Goal: Task Accomplishment & Management: Complete application form

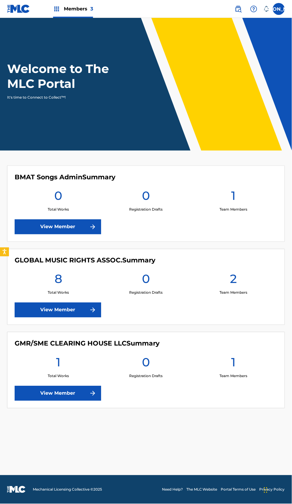
click at [49, 312] on link "View Member" at bounding box center [58, 310] width 86 height 15
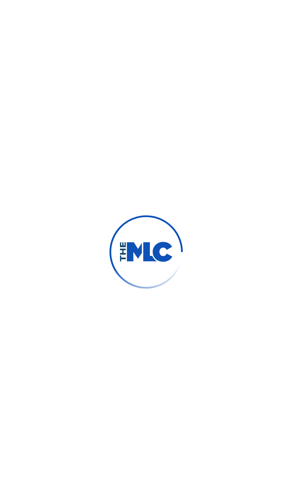
click at [179, 188] on div at bounding box center [146, 252] width 292 height 504
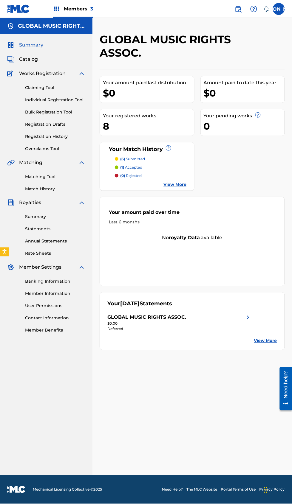
click at [184, 186] on link "View More" at bounding box center [175, 185] width 23 height 6
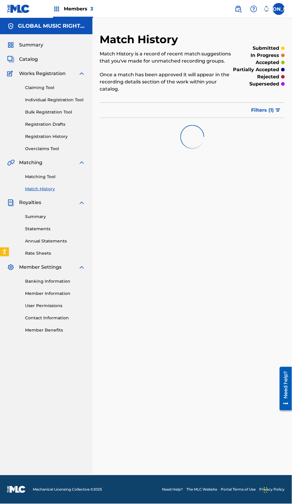
click at [174, 198] on div "Match History Match History is a record of recent match suggestions that you've…" at bounding box center [191, 254] width 199 height 443
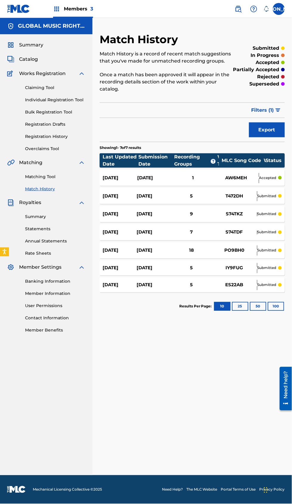
click at [206, 405] on div "Match History Match History is a record of recent match suggestions that you've…" at bounding box center [191, 254] width 199 height 443
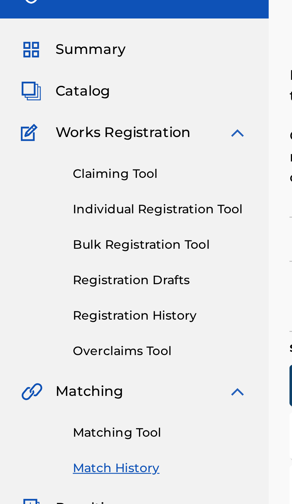
click at [32, 88] on link "Claiming Tool" at bounding box center [55, 88] width 60 height 6
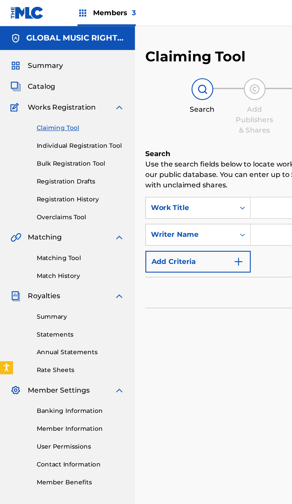
click at [19, 57] on span "Catalog" at bounding box center [28, 59] width 19 height 7
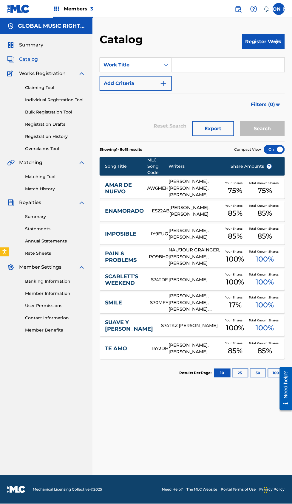
click at [30, 88] on link "Claiming Tool" at bounding box center [55, 88] width 60 height 6
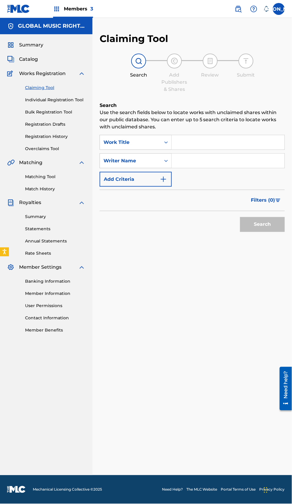
click at [205, 142] on input "Search Form" at bounding box center [228, 142] width 113 height 14
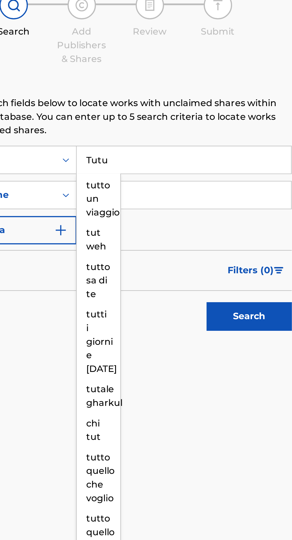
type input "Tutu"
click at [255, 162] on input "Search Form" at bounding box center [228, 161] width 113 height 14
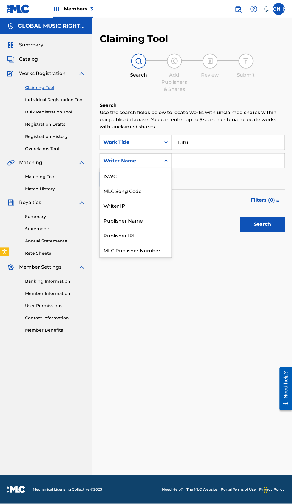
scroll to position [15, 0]
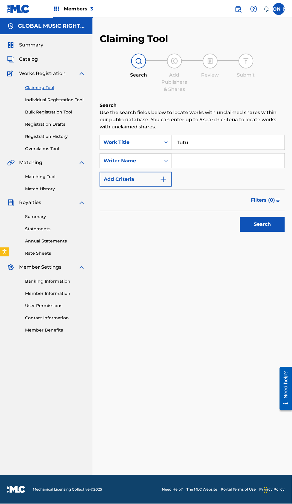
click at [235, 180] on div "SearchWithCriteria73148923-82f7-43ad-9d76-b94b200d16ac Work Title Tutu SearchWi…" at bounding box center [192, 161] width 185 height 52
click at [239, 163] on input "Search Form" at bounding box center [228, 161] width 113 height 14
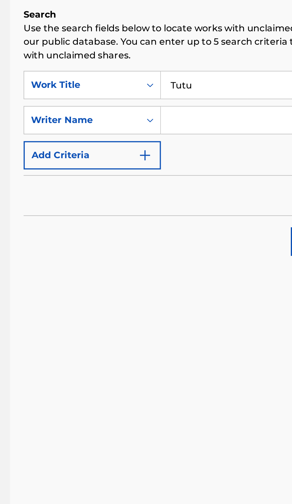
click at [215, 163] on input "Search Form" at bounding box center [228, 161] width 113 height 14
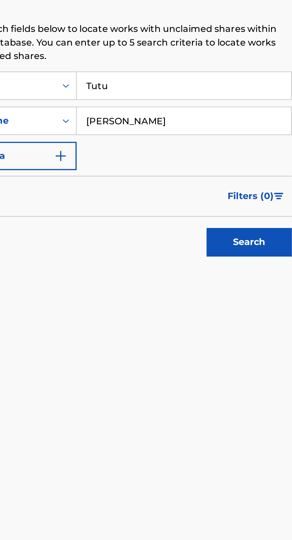
type input "[PERSON_NAME]"
click at [240, 217] on button "Search" at bounding box center [262, 224] width 45 height 15
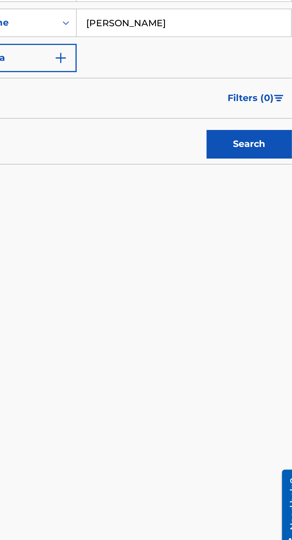
click at [240, 217] on button "Search" at bounding box center [262, 224] width 45 height 15
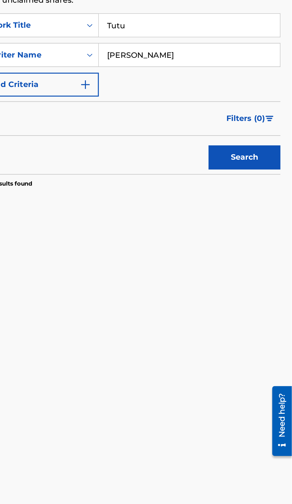
scroll to position [0, 0]
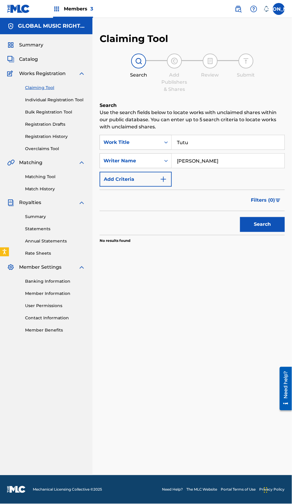
click at [269, 228] on button "Search" at bounding box center [262, 224] width 45 height 15
click at [245, 143] on input "Tutu" at bounding box center [228, 142] width 113 height 14
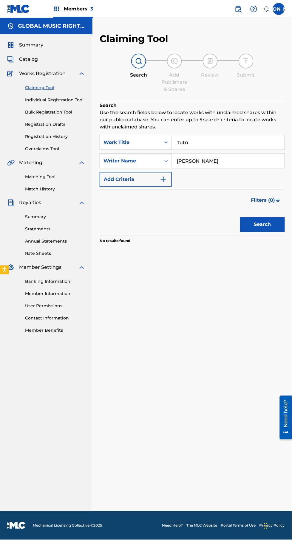
click at [268, 223] on button "Search" at bounding box center [262, 224] width 45 height 15
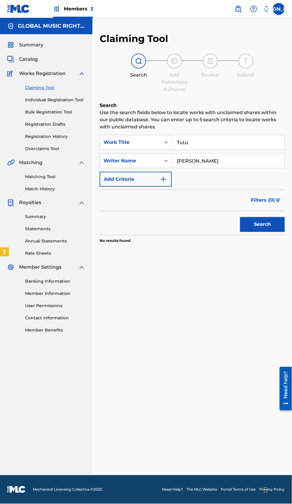
click at [252, 143] on input "Tutú" at bounding box center [228, 142] width 113 height 14
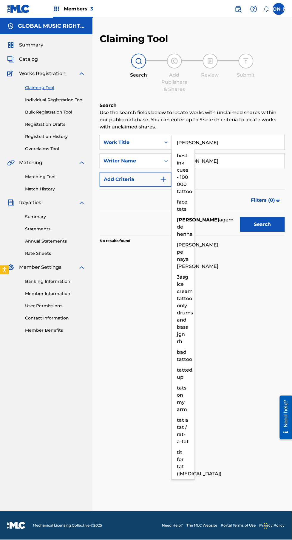
type input "[PERSON_NAME]"
click at [262, 225] on button "Search" at bounding box center [262, 224] width 45 height 15
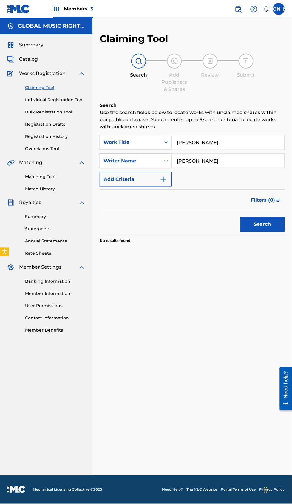
click at [279, 225] on button "Search" at bounding box center [262, 224] width 45 height 15
click at [263, 161] on input "[PERSON_NAME]" at bounding box center [228, 161] width 113 height 14
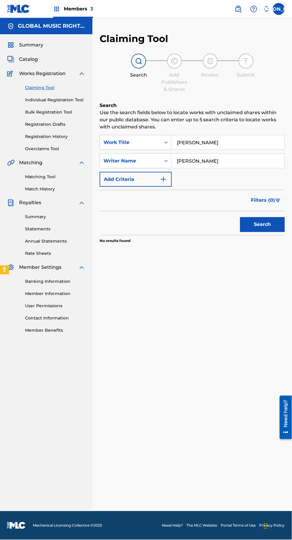
click at [164, 181] on img "Search Form" at bounding box center [163, 179] width 7 height 7
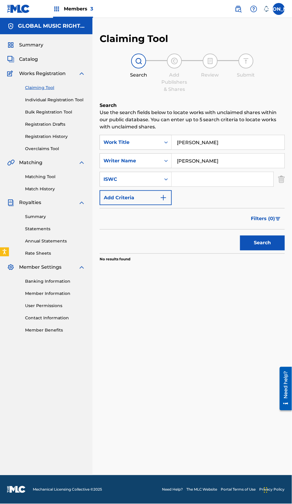
click at [283, 181] on img "Search Form" at bounding box center [281, 179] width 7 height 15
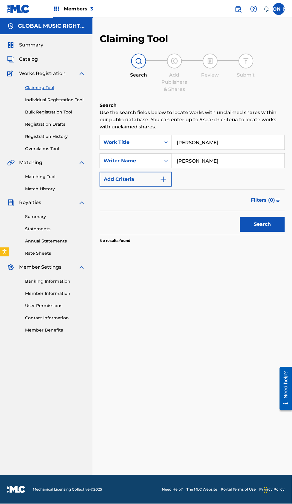
click at [76, 100] on link "Individual Registration Tool" at bounding box center [55, 100] width 60 height 6
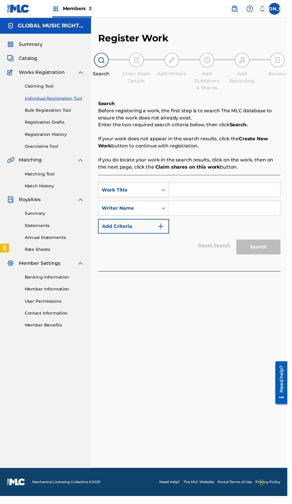
click at [163, 230] on img "Search Form" at bounding box center [163, 230] width 7 height 7
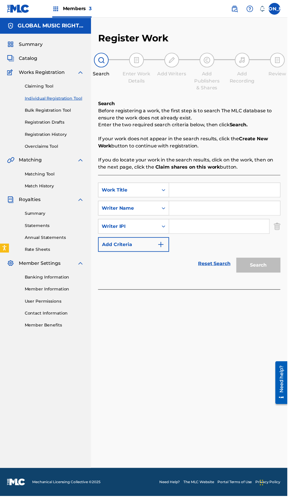
click at [224, 268] on link "Reset Search" at bounding box center [217, 267] width 39 height 13
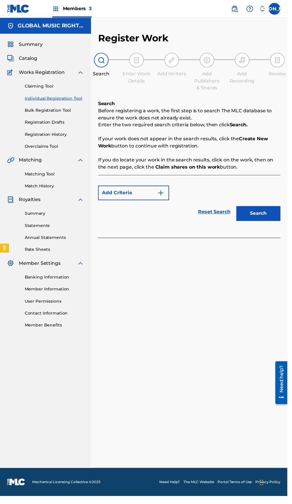
click at [165, 194] on img "Search Form" at bounding box center [163, 196] width 7 height 7
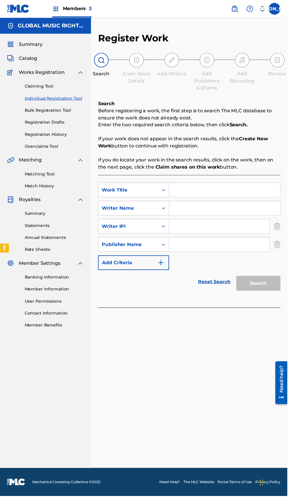
click at [284, 230] on img "Search Form" at bounding box center [281, 230] width 7 height 15
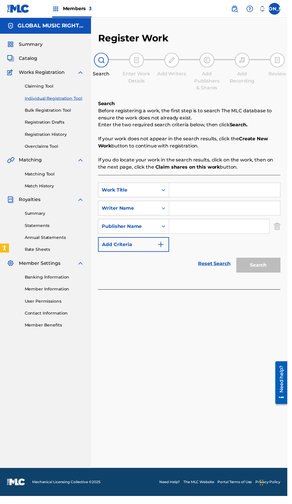
click at [282, 232] on img "Search Form" at bounding box center [281, 230] width 7 height 15
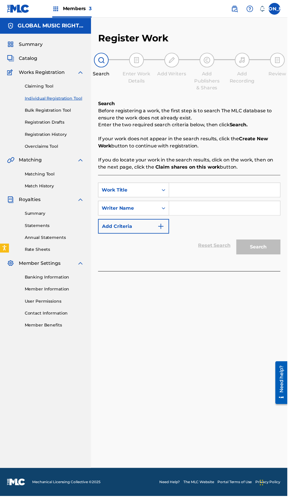
click at [245, 193] on input "Search Form" at bounding box center [228, 193] width 113 height 14
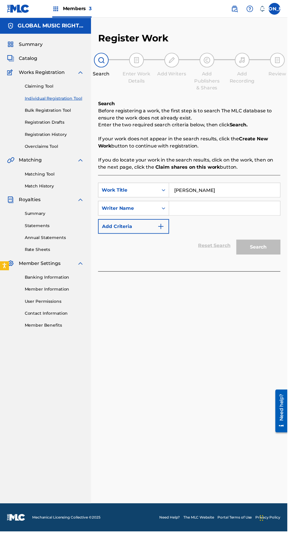
click at [230, 217] on input "Search Form" at bounding box center [228, 212] width 113 height 14
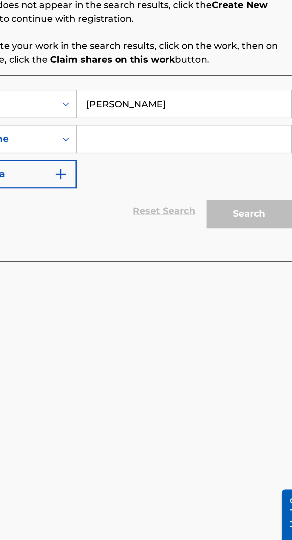
click at [265, 196] on input "[PERSON_NAME]" at bounding box center [228, 193] width 113 height 14
type input "[PERSON_NAME]"
click at [250, 218] on input "Search Form" at bounding box center [228, 212] width 113 height 14
click at [259, 214] on input "Search Form" at bounding box center [228, 212] width 113 height 14
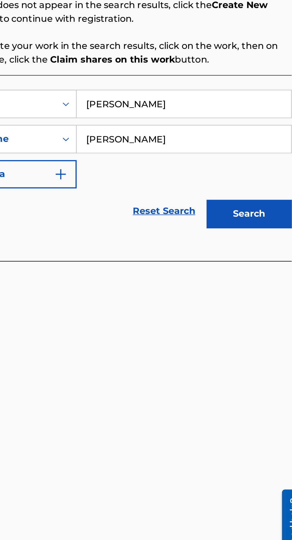
type input "[PERSON_NAME]"
click at [270, 248] on button "Search" at bounding box center [262, 251] width 45 height 15
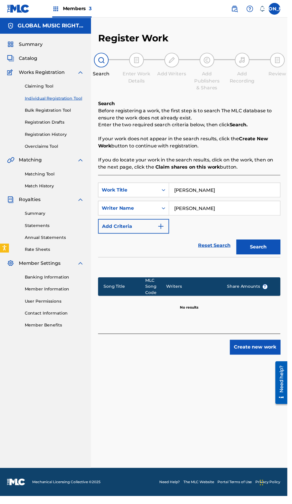
click at [255, 360] on button "Create new work" at bounding box center [258, 353] width 51 height 15
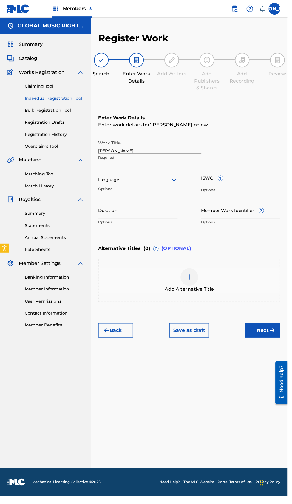
click at [153, 153] on input "[PERSON_NAME]" at bounding box center [152, 148] width 105 height 17
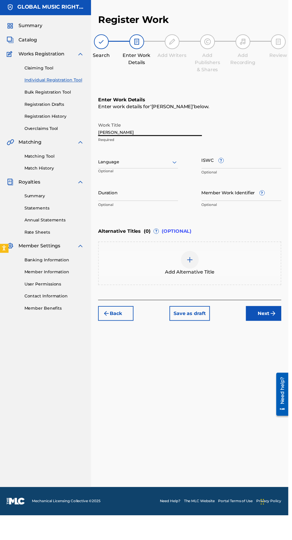
click at [252, 134] on div "Enter Work Details Enter work details for ‘ [PERSON_NAME] ’ below. Work Title […" at bounding box center [192, 174] width 185 height 144
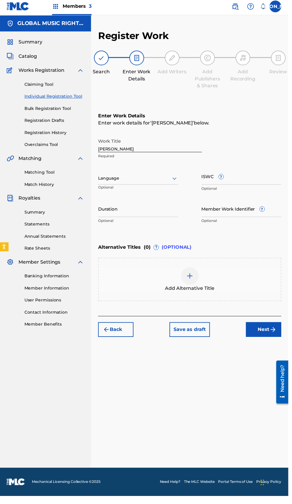
click at [200, 278] on div at bounding box center [192, 282] width 18 height 18
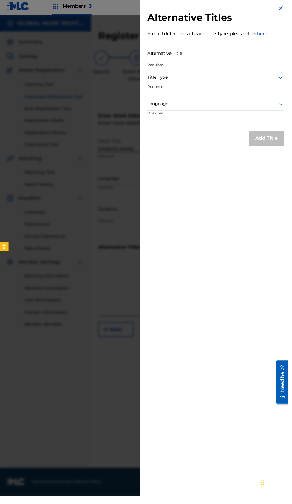
click at [237, 61] on input "Alternative Title" at bounding box center [218, 55] width 138 height 17
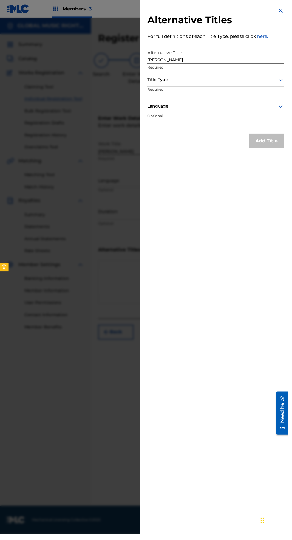
type input "[PERSON_NAME]"
click at [240, 215] on div "Alternative Titles For full definitions of each Title Type, please click here. …" at bounding box center [218, 270] width 153 height 540
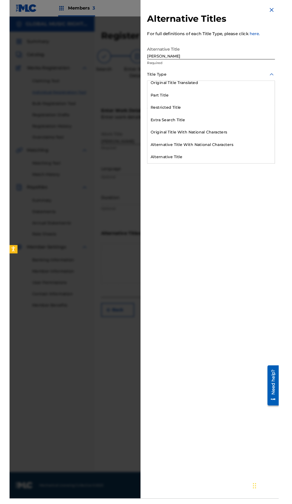
scroll to position [99, 0]
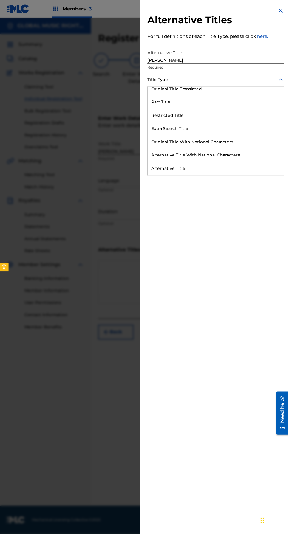
click at [264, 137] on div "Original Title With National Characters" at bounding box center [219, 143] width 138 height 13
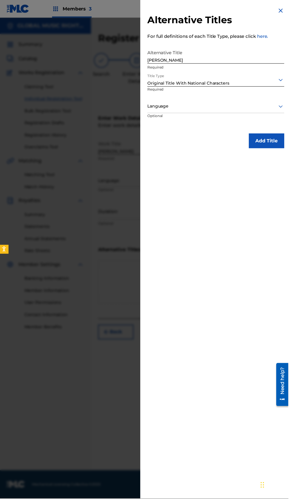
click at [236, 232] on div "Alternative Titles For full definitions of each Title Type, please click here. …" at bounding box center [218, 252] width 153 height 504
click at [282, 141] on button "Add Title" at bounding box center [270, 142] width 36 height 15
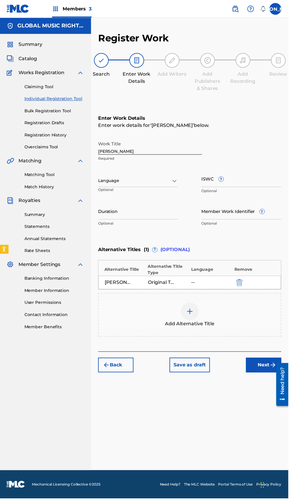
click at [260, 186] on input "ISWC ?" at bounding box center [244, 180] width 81 height 17
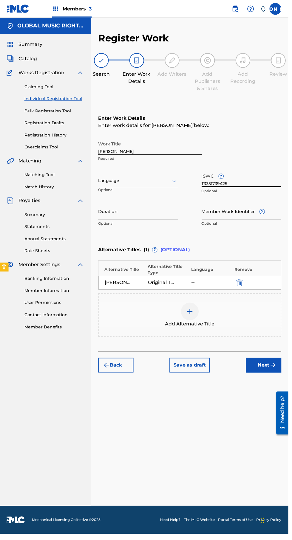
type input "T3351739425"
click at [269, 155] on div "Work Title [PERSON_NAME] Required" at bounding box center [192, 153] width 185 height 27
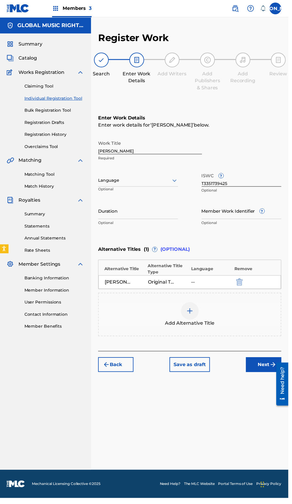
click at [152, 219] on input "Duration" at bounding box center [140, 213] width 81 height 17
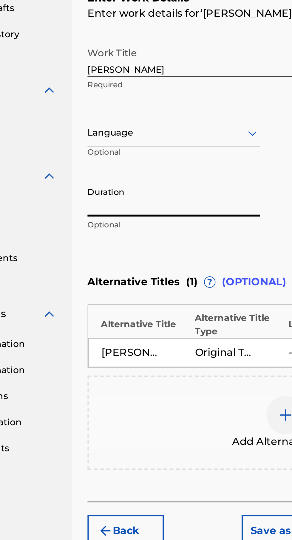
scroll to position [21, 0]
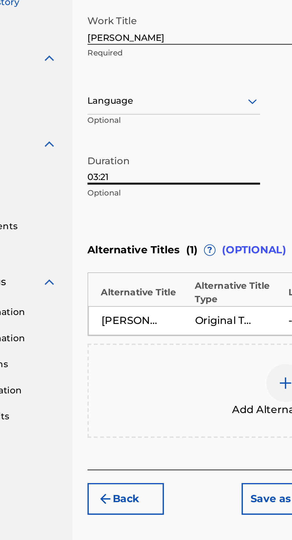
type input "03:21"
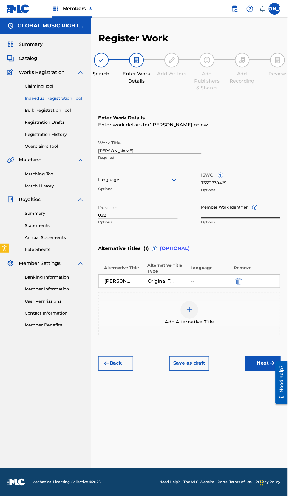
scroll to position [7, 0]
click at [275, 366] on img "submit" at bounding box center [276, 369] width 7 height 7
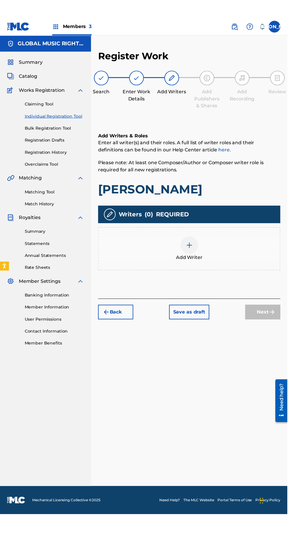
scroll to position [27, 0]
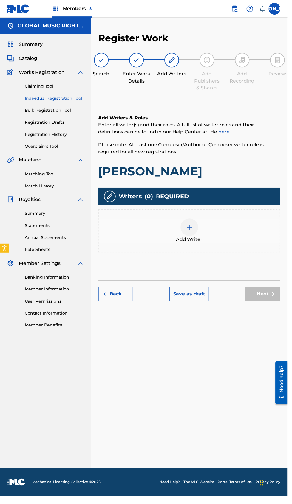
click at [191, 222] on div at bounding box center [192, 231] width 18 height 18
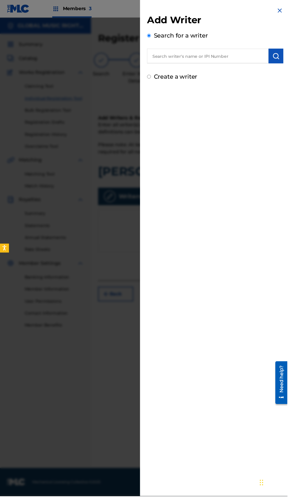
click at [226, 57] on input "text" at bounding box center [210, 56] width 123 height 15
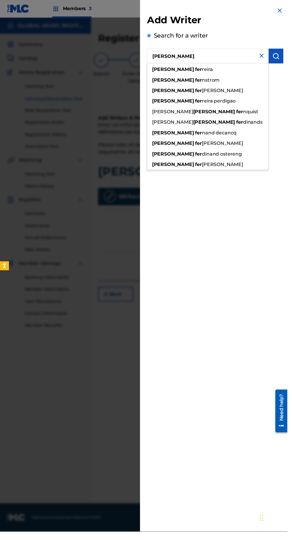
click at [219, 169] on div "[PERSON_NAME]" at bounding box center [210, 167] width 123 height 11
type input "[PERSON_NAME]"
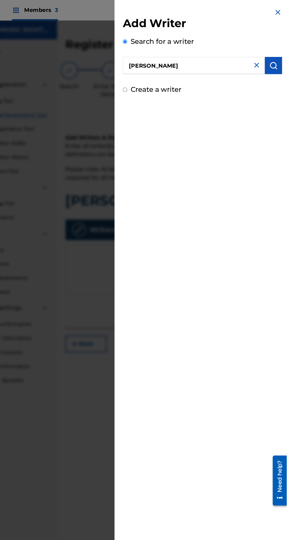
scroll to position [6, 0]
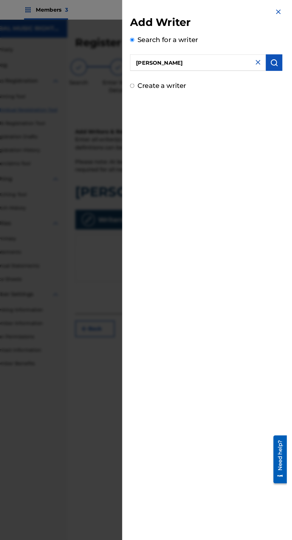
click at [285, 61] on button "submit" at bounding box center [280, 56] width 15 height 15
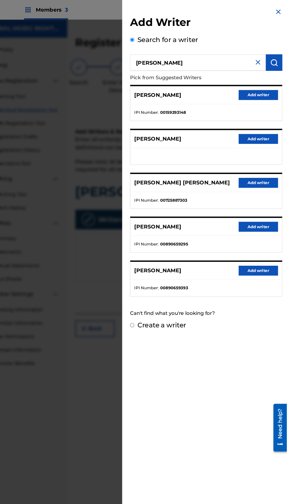
click at [227, 383] on div "Add Writer Search for a writer [PERSON_NAME] from Suggested Writers [PERSON_NAM…" at bounding box center [218, 252] width 153 height 504
click at [225, 374] on div "Add Writer Search for a writer [PERSON_NAME] from Suggested Writers [PERSON_NAM…" at bounding box center [218, 252] width 153 height 504
click at [223, 377] on div "Add Writer Search for a writer [PERSON_NAME] from Suggested Writers [PERSON_NAM…" at bounding box center [218, 252] width 153 height 504
click at [276, 211] on button "Add writer" at bounding box center [266, 206] width 36 height 9
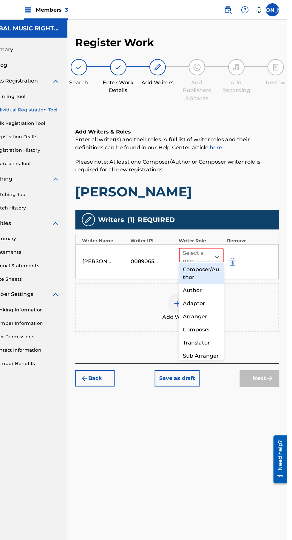
click at [219, 252] on div "Composer/Author" at bounding box center [214, 248] width 41 height 19
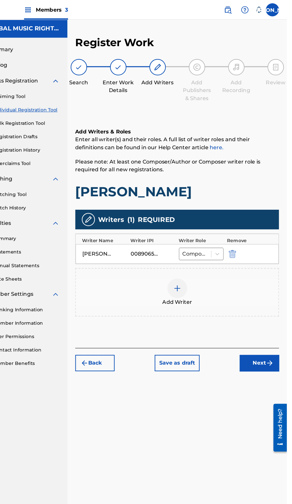
click at [196, 264] on div "Add Writer" at bounding box center [192, 265] width 184 height 25
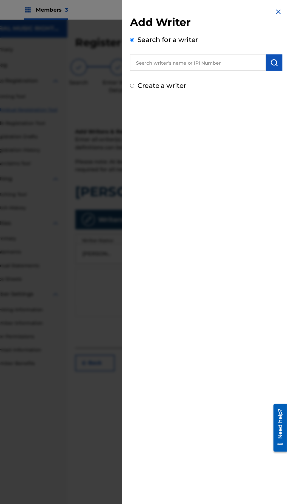
click at [223, 58] on input "text" at bounding box center [210, 56] width 123 height 15
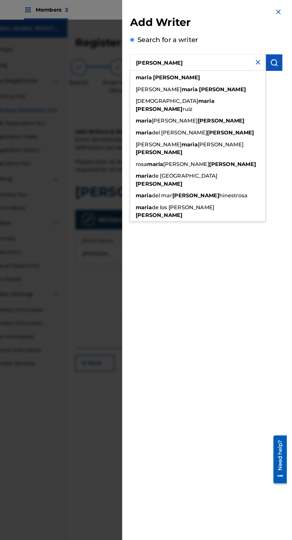
type input "[PERSON_NAME]"
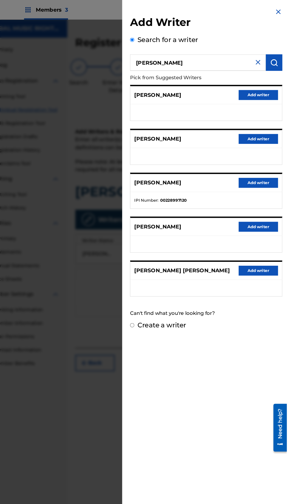
click at [273, 128] on button "Add writer" at bounding box center [266, 126] width 36 height 9
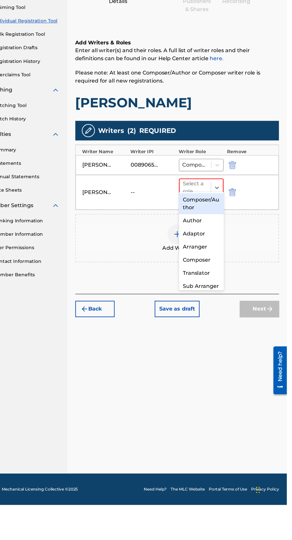
click at [221, 272] on div "Composer/Author" at bounding box center [214, 266] width 41 height 19
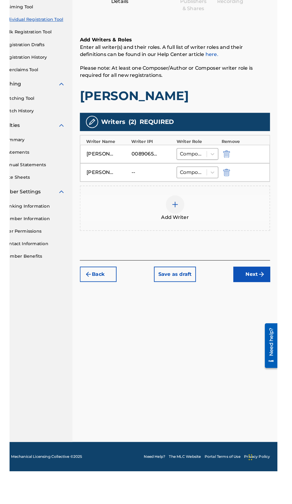
scroll to position [6, 0]
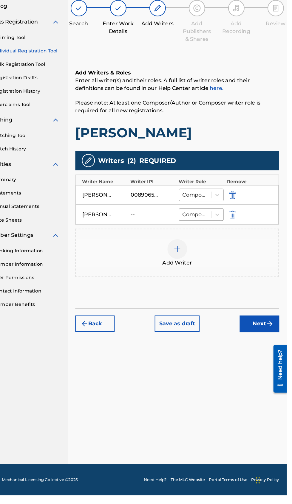
click at [269, 345] on button "Next" at bounding box center [267, 348] width 36 height 15
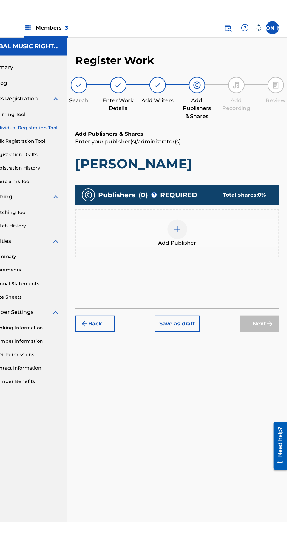
scroll to position [0, 0]
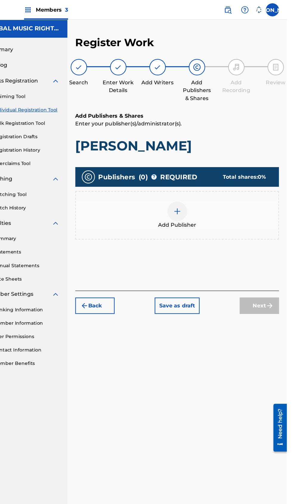
click at [188, 213] on div "Add Publisher" at bounding box center [192, 196] width 185 height 44
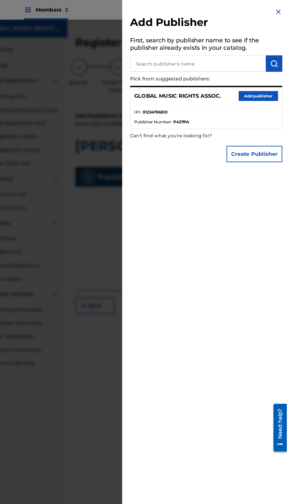
click at [271, 92] on button "Add publisher" at bounding box center [266, 87] width 36 height 9
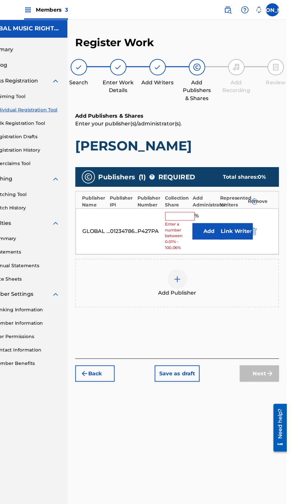
click at [188, 197] on input "text" at bounding box center [194, 197] width 27 height 8
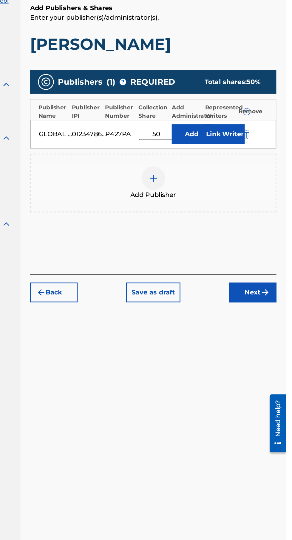
type input "50"
click at [291, 266] on div "Register Work Search Enter Work Details Add Writers Add Publishers & Shares Add…" at bounding box center [191, 272] width 199 height 479
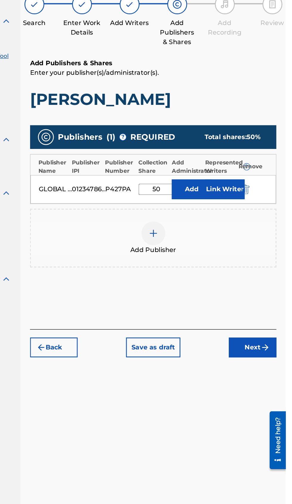
click at [198, 245] on span "Add Publisher" at bounding box center [192, 245] width 35 height 7
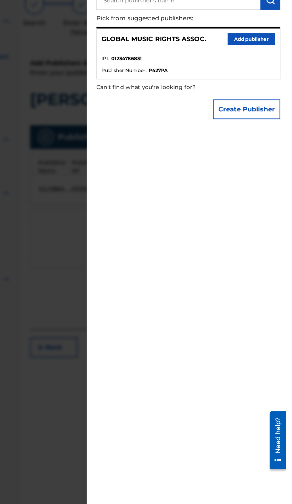
click at [237, 65] on input "text" at bounding box center [210, 57] width 123 height 15
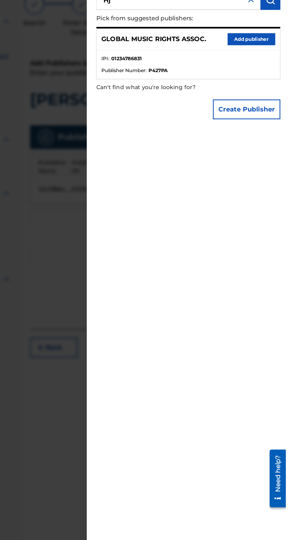
click at [287, 65] on button "submit" at bounding box center [280, 57] width 15 height 15
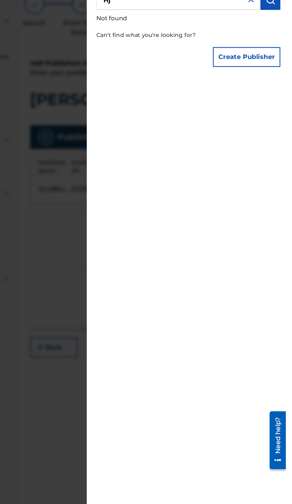
click at [231, 65] on input "Hj" at bounding box center [210, 57] width 123 height 15
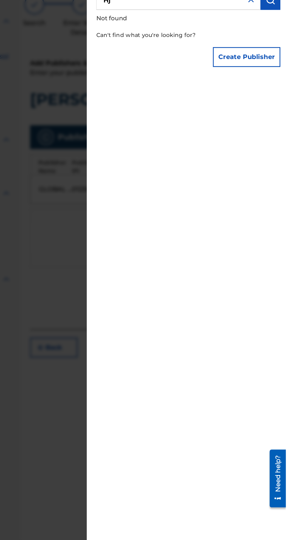
type input "H"
type input "Manuscript"
click at [284, 61] on img "submit" at bounding box center [280, 57] width 7 height 7
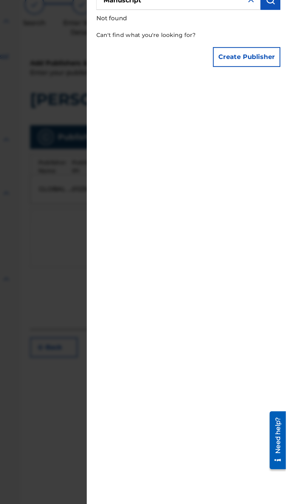
click at [257, 177] on div "Add Publisher First, search by publisher name to see if the publisher already e…" at bounding box center [218, 252] width 153 height 504
click at [275, 108] on button "Create Publisher" at bounding box center [262, 100] width 51 height 15
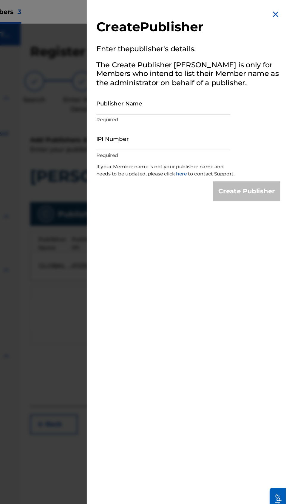
click at [221, 86] on input "Publisher Name" at bounding box center [199, 77] width 101 height 17
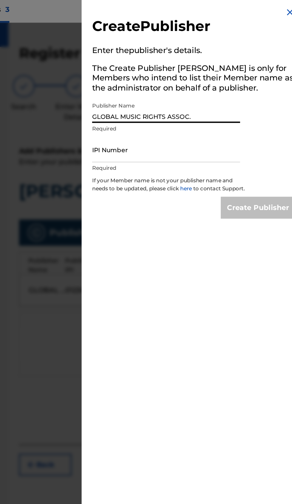
click at [241, 86] on input "GLOBAL MUSIC RIGHTS ASSOC." at bounding box center [199, 77] width 101 height 17
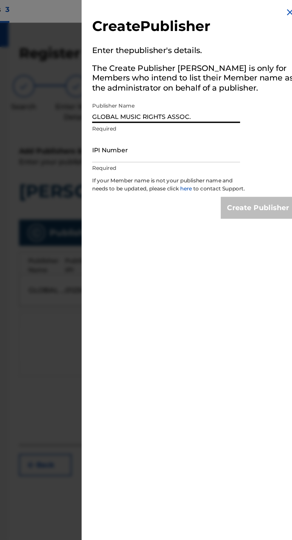
type input "GLOBAL MUSIC RIGHTS ASSOC."
click at [234, 113] on input "IPI Number" at bounding box center [199, 104] width 101 height 17
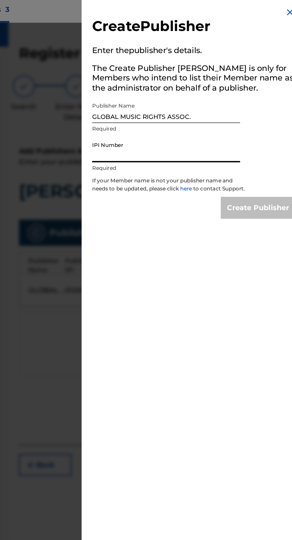
type input "1234786831"
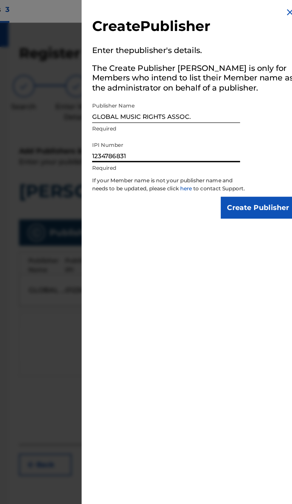
click at [266, 151] on input "Create Publisher" at bounding box center [262, 144] width 51 height 15
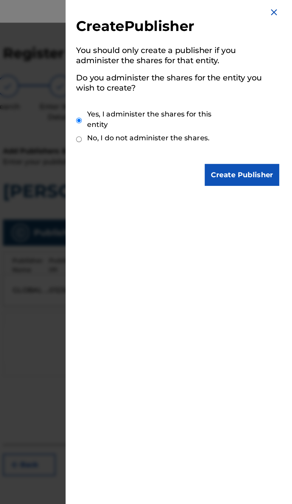
click at [270, 129] on input "Create Publisher" at bounding box center [262, 121] width 51 height 15
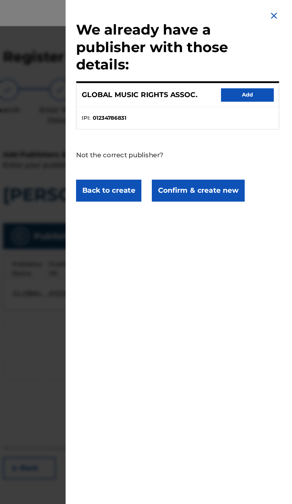
click at [257, 205] on div "We already have a publisher with those details: GLOBAL MUSIC RIGHTS ASSOC. Add …" at bounding box center [218, 252] width 153 height 504
click at [276, 64] on button "Add" at bounding box center [266, 64] width 36 height 9
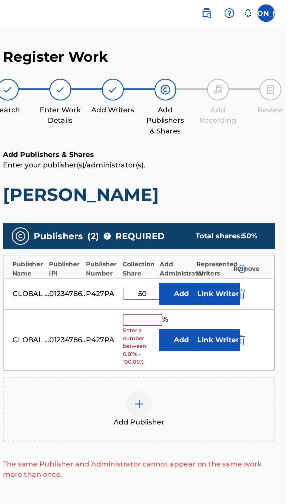
click at [271, 236] on div "GLOBAL MUSIC RIGHTS ASSOC. 01234786831 P427PA % Enter a number between 0.01% - …" at bounding box center [192, 232] width 185 height 42
click at [263, 232] on img "submit" at bounding box center [261, 231] width 7 height 7
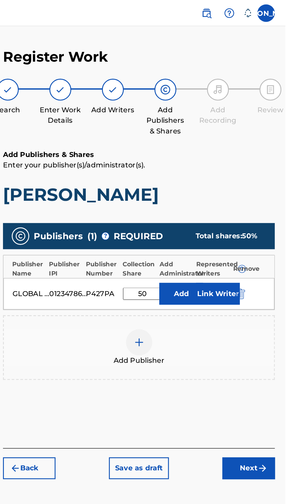
click at [195, 245] on span "Add Publisher" at bounding box center [192, 245] width 35 height 7
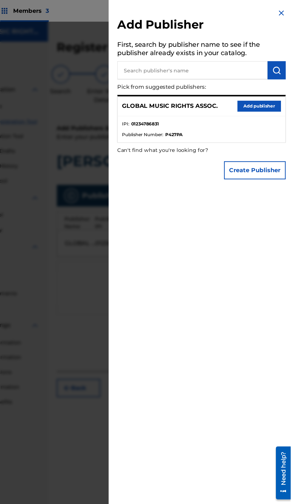
click at [277, 148] on button "Create Publisher" at bounding box center [262, 140] width 51 height 15
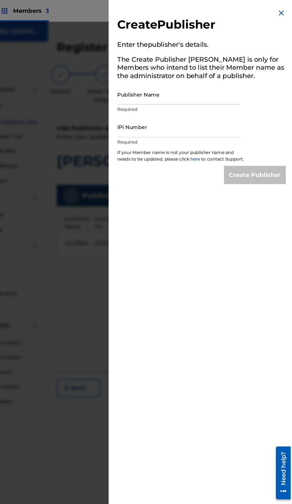
click at [219, 113] on input "IPI Number" at bounding box center [199, 104] width 101 height 17
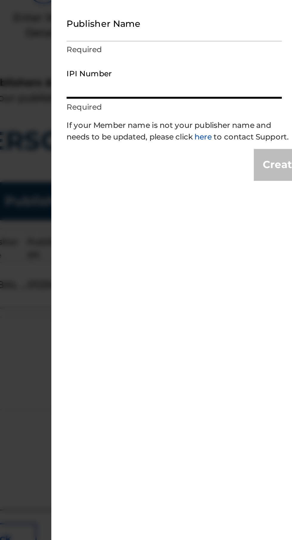
click at [211, 113] on input "IPI Number" at bounding box center [199, 104] width 101 height 17
click at [211, 86] on input "Publisher Name" at bounding box center [199, 77] width 101 height 17
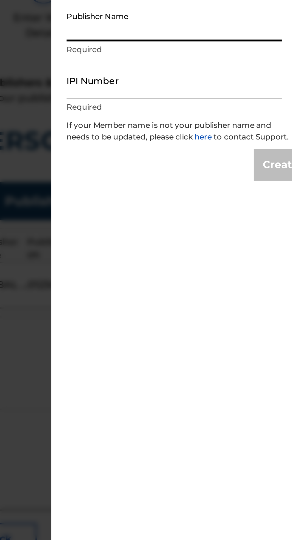
type input "A"
type input "Manuscript"
click at [218, 113] on input "IPI Number" at bounding box center [199, 104] width 101 height 17
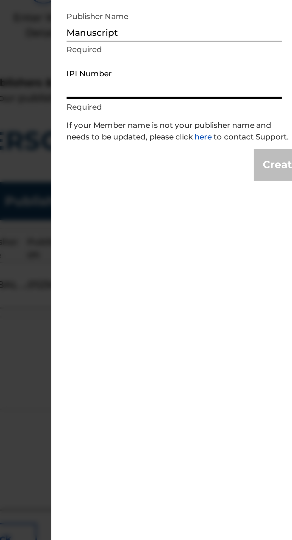
click at [215, 113] on input "IPI Number" at bounding box center [199, 104] width 101 height 17
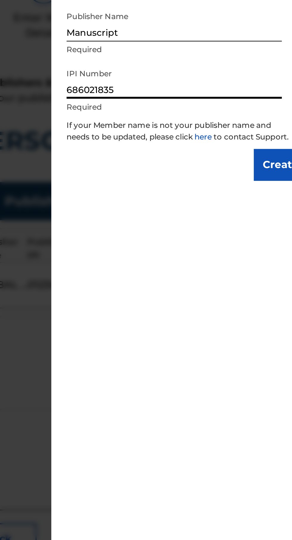
type input "686021835"
click at [196, 151] on div "Create Publisher" at bounding box center [218, 144] width 138 height 15
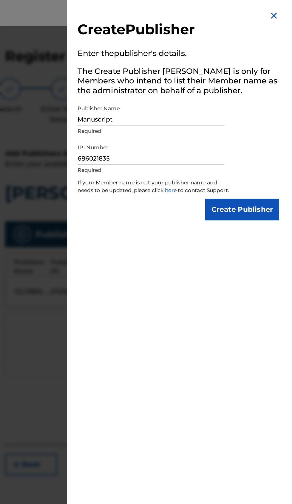
click at [271, 151] on input "Create Publisher" at bounding box center [262, 144] width 51 height 15
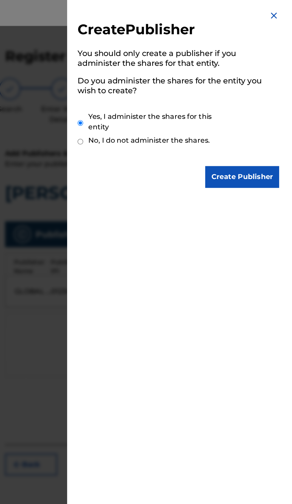
click at [268, 129] on input "Create Publisher" at bounding box center [262, 121] width 51 height 15
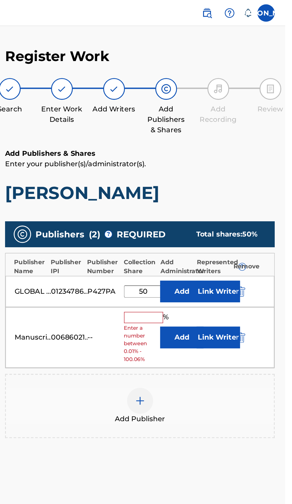
click at [215, 233] on button "Add" at bounding box center [221, 232] width 30 height 15
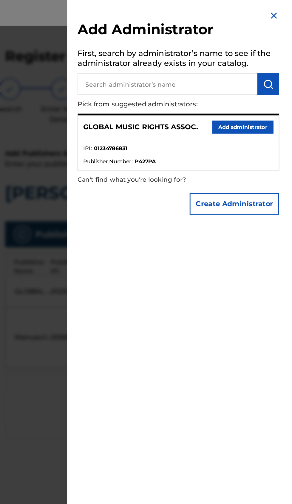
click at [238, 267] on div "Add Administrator First, search by administrator’s name to see if the administr…" at bounding box center [218, 252] width 153 height 504
click at [125, 272] on div at bounding box center [146, 270] width 292 height 504
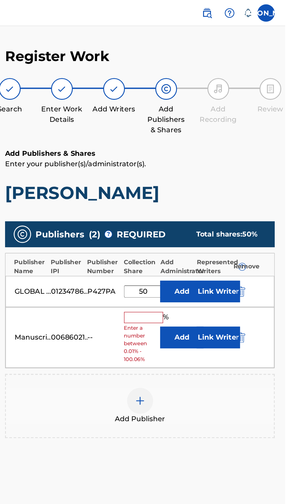
click at [218, 235] on button "Add" at bounding box center [221, 232] width 30 height 15
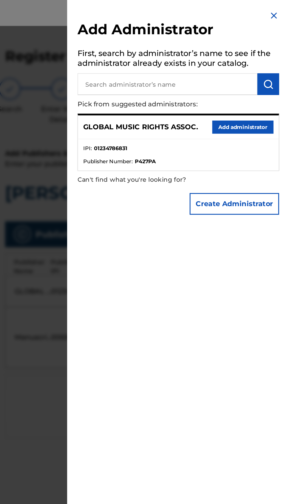
click at [267, 92] on button "Add administrator" at bounding box center [263, 87] width 42 height 9
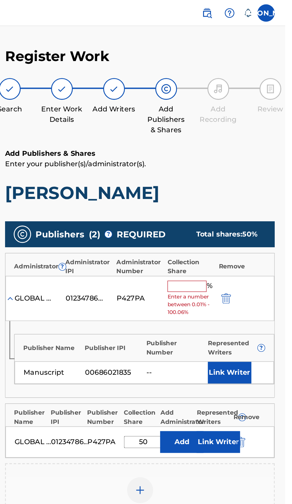
click at [219, 198] on input "text" at bounding box center [224, 197] width 27 height 8
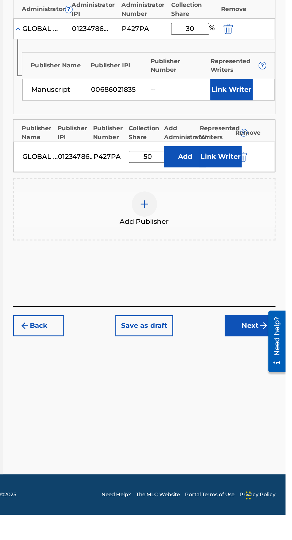
click at [263, 240] on button "Link Writer" at bounding box center [254, 240] width 30 height 15
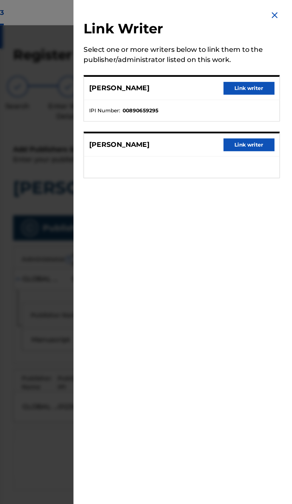
click at [275, 67] on button "Link writer" at bounding box center [266, 62] width 36 height 9
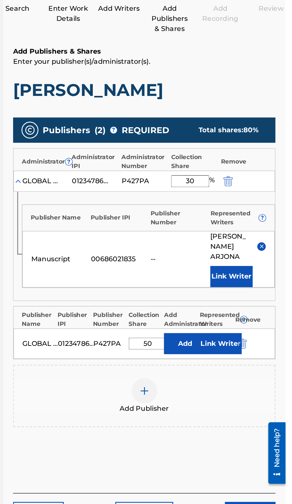
click at [224, 200] on input "30" at bounding box center [224, 197] width 27 height 8
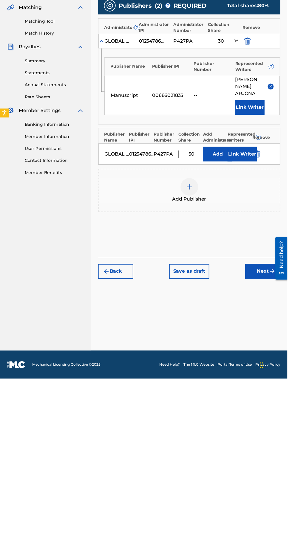
type input "3"
type input "15"
click at [195, 314] on input "50" at bounding box center [194, 312] width 27 height 8
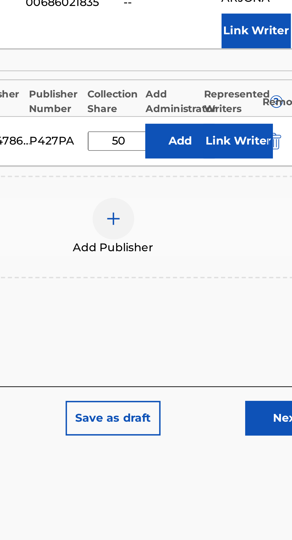
type input "5"
type input "75"
click at [249, 339] on div "Add Publisher" at bounding box center [192, 348] width 184 height 25
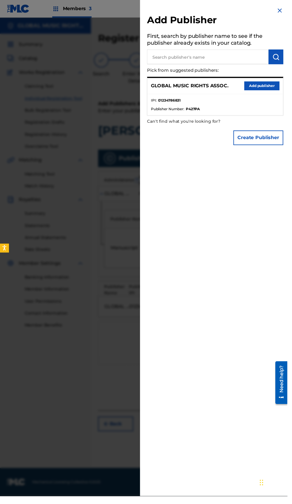
click at [288, 12] on img at bounding box center [284, 10] width 7 height 7
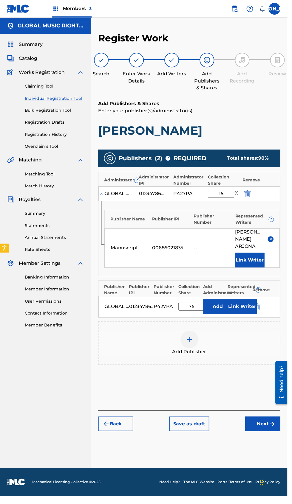
click at [251, 316] on button "Link Writer" at bounding box center [246, 311] width 30 height 15
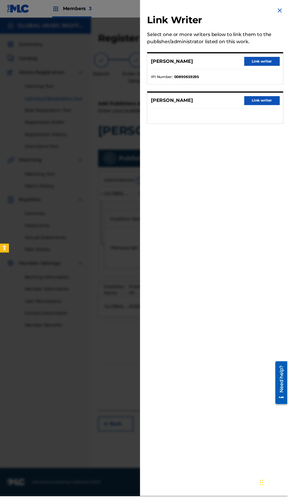
click at [276, 126] on ul at bounding box center [219, 118] width 138 height 15
click at [278, 107] on button "Link writer" at bounding box center [266, 102] width 36 height 9
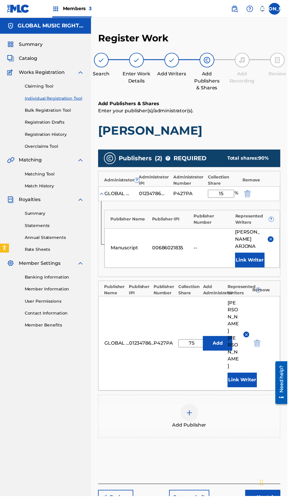
click at [251, 379] on button "Link Writer" at bounding box center [246, 386] width 30 height 15
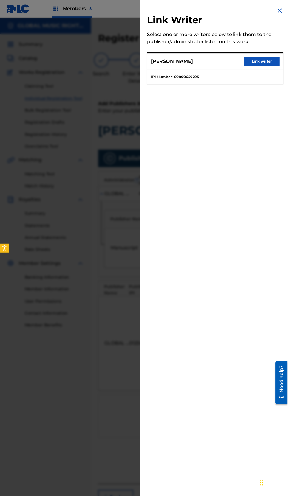
click at [268, 67] on button "Link writer" at bounding box center [266, 62] width 36 height 9
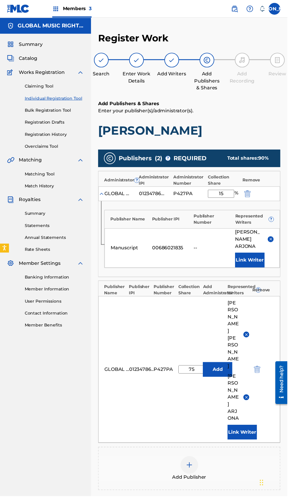
click at [276, 242] on img at bounding box center [275, 243] width 4 height 4
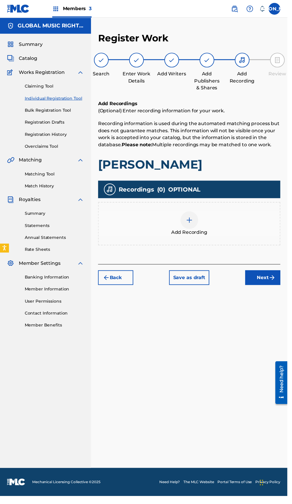
click at [199, 233] on span "Add Recording" at bounding box center [192, 236] width 37 height 7
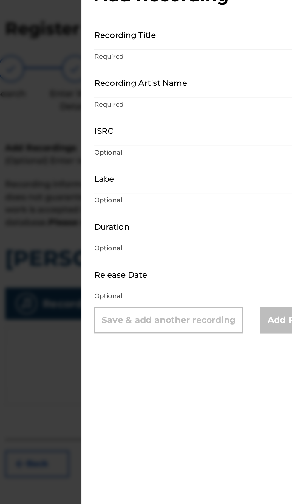
click at [208, 47] on input "Recording Title" at bounding box center [218, 41] width 138 height 17
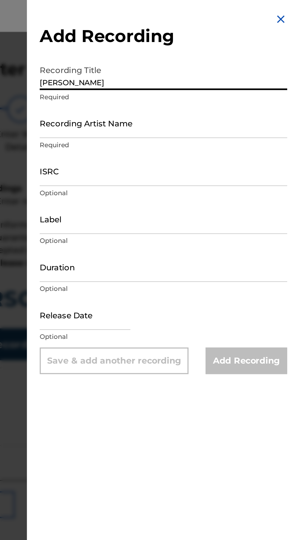
type input "[PERSON_NAME]"
click at [246, 75] on input "Recording Artist Name" at bounding box center [218, 68] width 138 height 17
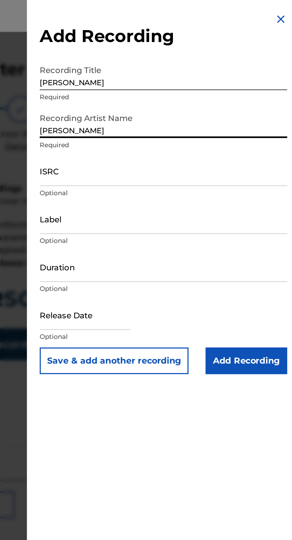
type input "[PERSON_NAME]"
click at [235, 98] on input "ISRC" at bounding box center [218, 95] width 138 height 17
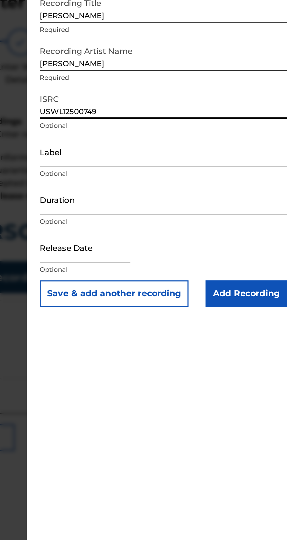
type input "USWL12500749"
click at [235, 128] on input "Label" at bounding box center [218, 122] width 138 height 17
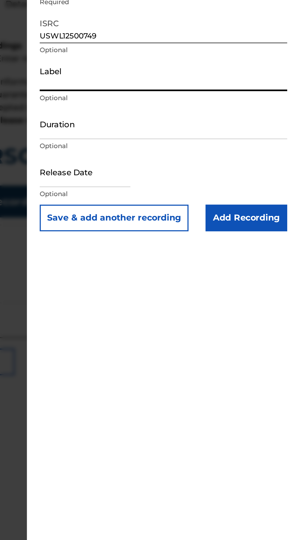
click at [200, 179] on input "text" at bounding box center [174, 176] width 51 height 17
select select "8"
select select "2025"
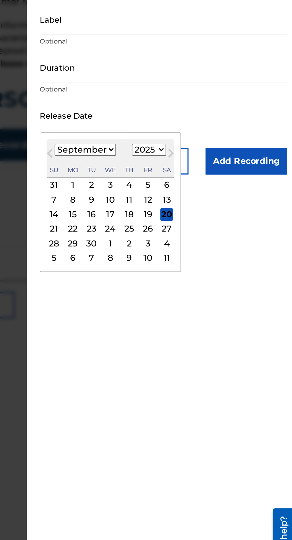
click at [174, 198] on select "January February March April May June July August September October November De…" at bounding box center [175, 195] width 34 height 7
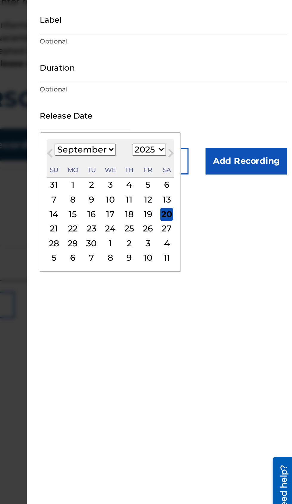
select select "2"
click at [162, 192] on select "January February March April May June July August September October November De…" at bounding box center [175, 195] width 34 height 7
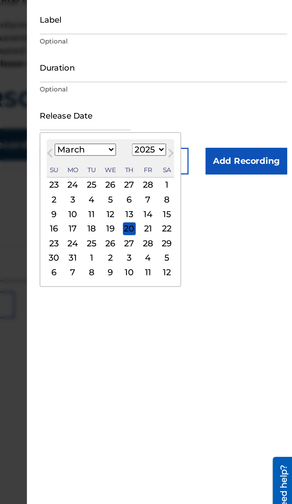
click at [203, 232] on div "13" at bounding box center [199, 231] width 7 height 7
type input "[DATE]"
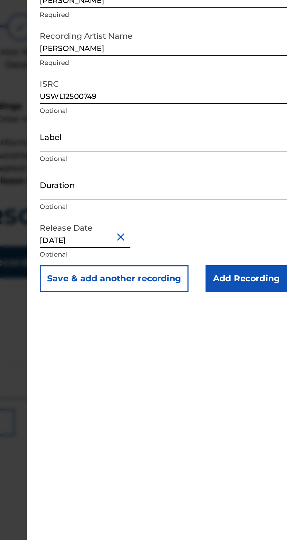
click at [229, 129] on input "Label" at bounding box center [218, 122] width 138 height 17
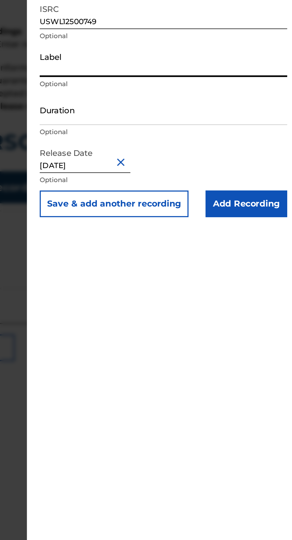
click at [250, 154] on input "Duration" at bounding box center [218, 149] width 138 height 17
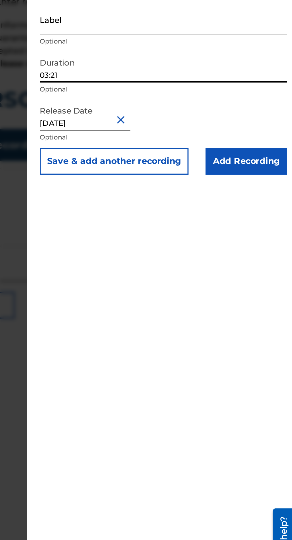
type input "03:21"
click at [260, 233] on div "Add Recording Recording Title [PERSON_NAME] Required Recording Artist Name [PER…" at bounding box center [218, 270] width 153 height 540
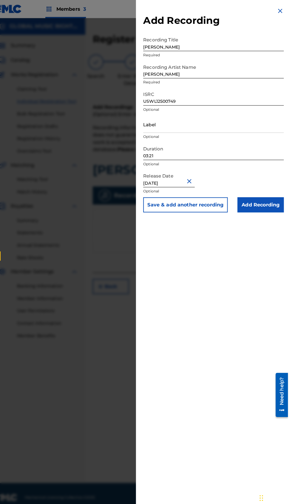
click at [281, 208] on input "Add Recording" at bounding box center [265, 201] width 46 height 15
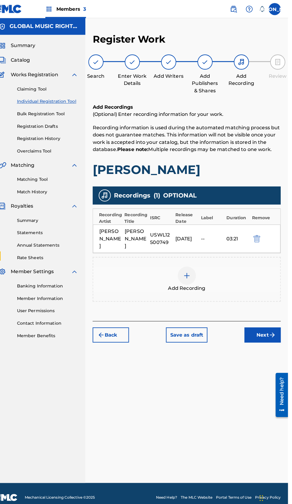
click at [229, 419] on div "Register Work Search Enter Work Details Add Writers Add Publishers & Shares Add…" at bounding box center [191, 254] width 199 height 443
click at [281, 338] on div "Register Work Search Enter Work Details Add Writers Add Publishers & Shares Add…" at bounding box center [191, 254] width 199 height 443
click at [270, 323] on button "Next" at bounding box center [267, 330] width 36 height 15
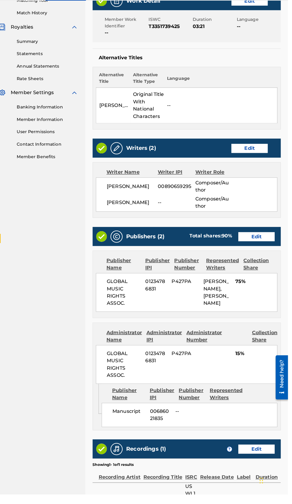
scroll to position [159, 0]
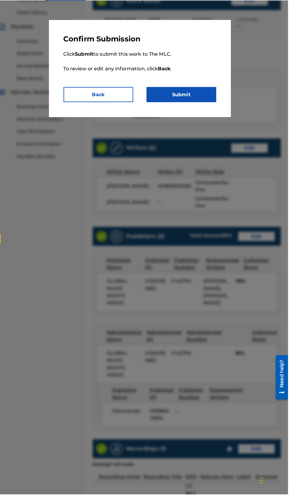
click at [212, 117] on button "Submit" at bounding box center [187, 110] width 69 height 15
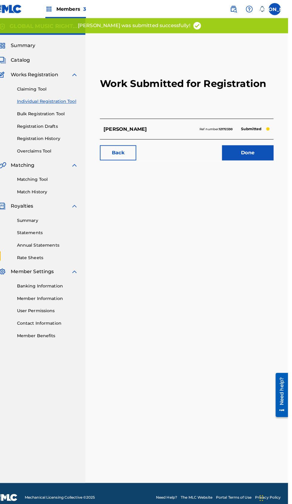
click at [260, 151] on link "Done" at bounding box center [252, 150] width 51 height 15
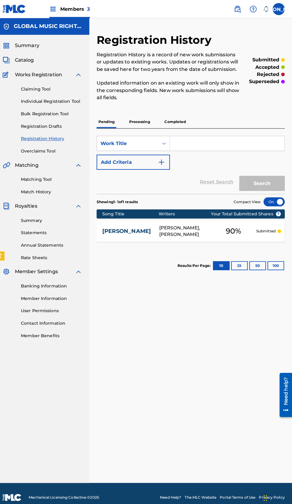
click at [43, 99] on link "Individual Registration Tool" at bounding box center [55, 100] width 60 height 6
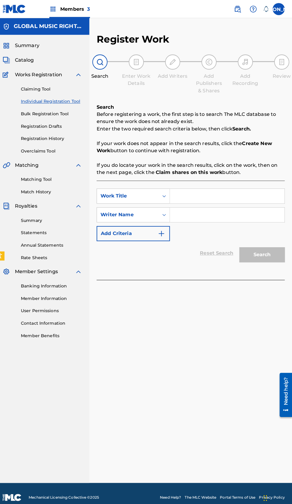
click at [47, 88] on link "Claiming Tool" at bounding box center [55, 88] width 60 height 6
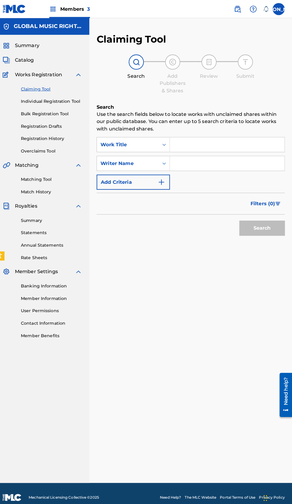
click at [216, 143] on input "Search Form" at bounding box center [228, 142] width 113 height 14
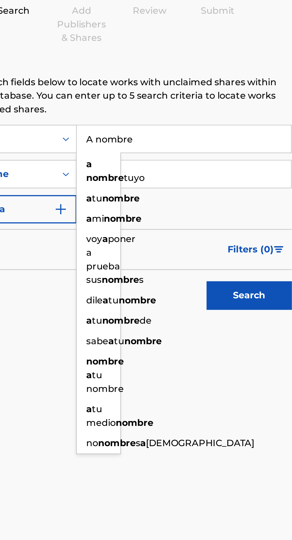
click at [196, 166] on span "tuyo" at bounding box center [201, 163] width 11 height 6
type input "a nombre tuyo"
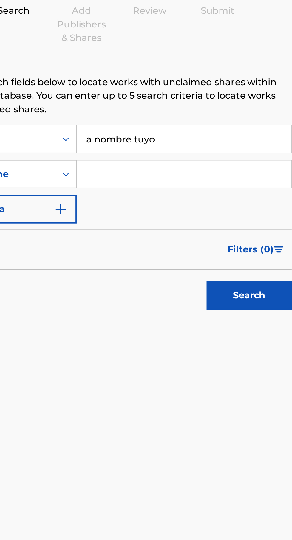
click at [227, 162] on input "Search Form" at bounding box center [228, 161] width 113 height 14
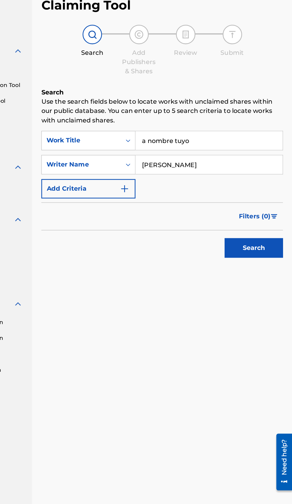
click at [267, 229] on button "Search" at bounding box center [262, 224] width 45 height 15
click at [257, 162] on input "[PERSON_NAME]" at bounding box center [228, 161] width 113 height 14
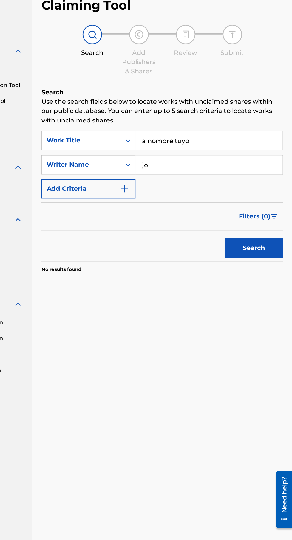
type input "j"
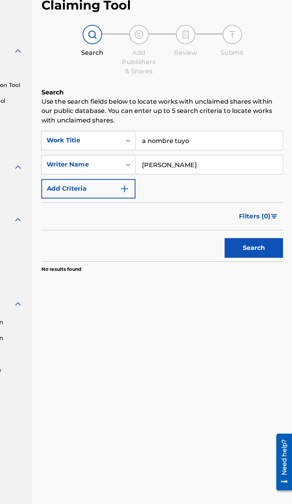
click at [231, 161] on input "[PERSON_NAME]" at bounding box center [228, 161] width 113 height 14
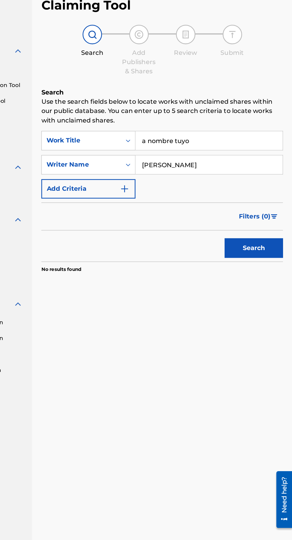
type input "[PERSON_NAME]"
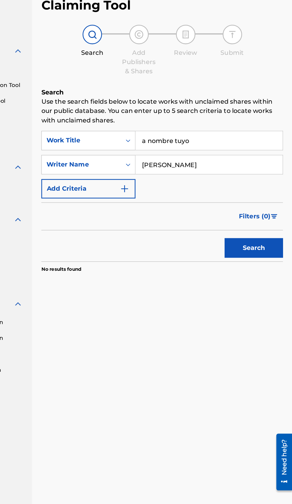
click at [263, 229] on button "Search" at bounding box center [262, 224] width 45 height 15
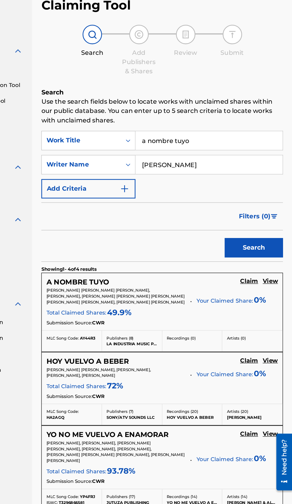
click at [208, 222] on div "Search" at bounding box center [192, 223] width 185 height 24
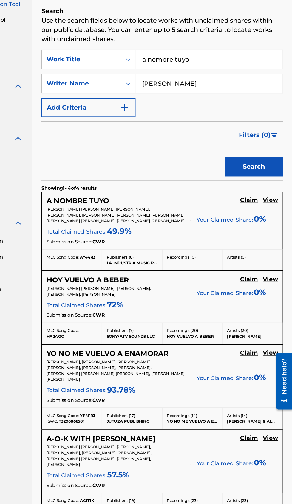
click at [199, 259] on p "[PERSON_NAME] [PERSON_NAME] [PERSON_NAME], [PERSON_NAME], [PERSON_NAME] [PERSON…" at bounding box center [156, 261] width 106 height 13
click at [149, 253] on h5 "A NOMBRE TUYO" at bounding box center [127, 251] width 48 height 7
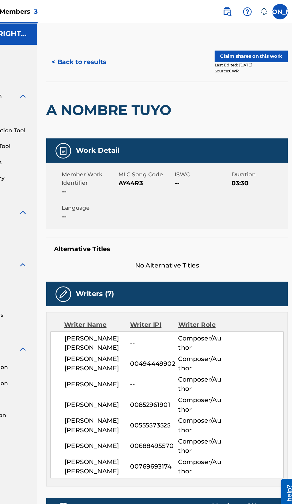
click at [129, 47] on button "< Back to results" at bounding box center [125, 47] width 50 height 15
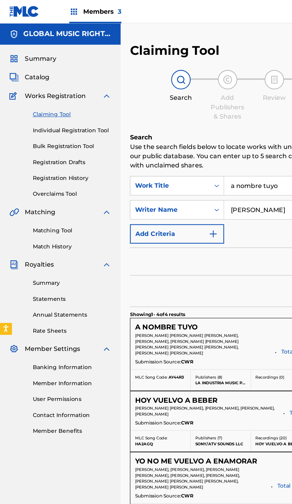
click at [180, 256] on span "[PERSON_NAME] [PERSON_NAME] [PERSON_NAME], [PERSON_NAME], [PERSON_NAME] [PERSON…" at bounding box center [142, 264] width 79 height 17
click at [154, 248] on div "A NOMBRE TUYO" at bounding box center [130, 251] width 55 height 7
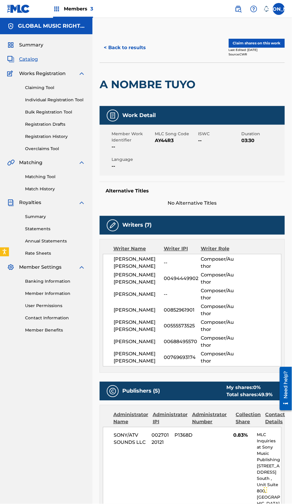
click at [133, 47] on button "< Back to results" at bounding box center [125, 47] width 50 height 15
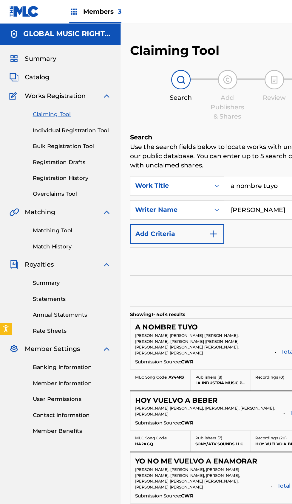
click at [74, 110] on link "Bulk Registration Tool" at bounding box center [55, 112] width 60 height 6
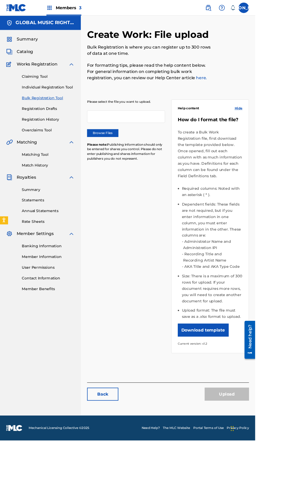
click at [73, 112] on link "Bulk Registration Tool" at bounding box center [55, 112] width 60 height 6
click at [70, 114] on link "Bulk Registration Tool" at bounding box center [55, 112] width 60 height 6
click at [74, 100] on link "Individual Registration Tool" at bounding box center [55, 100] width 60 height 6
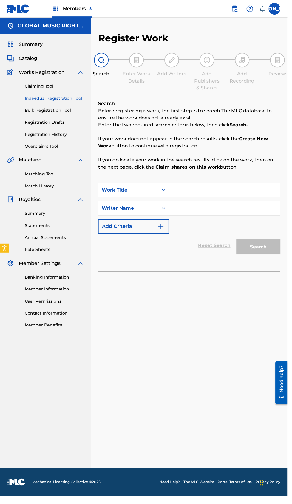
click at [231, 193] on input "Search Form" at bounding box center [228, 193] width 113 height 14
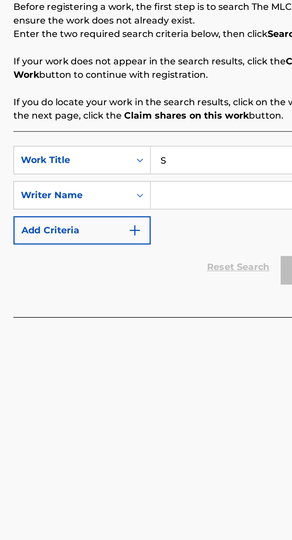
type input "Se"
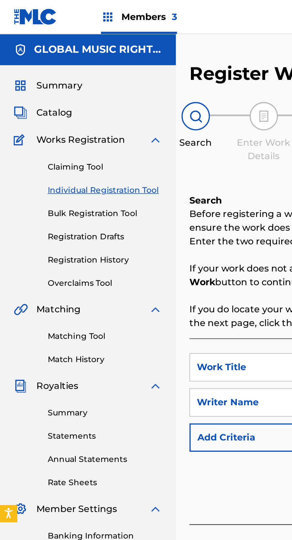
click at [50, 86] on link "Claiming Tool" at bounding box center [55, 88] width 60 height 6
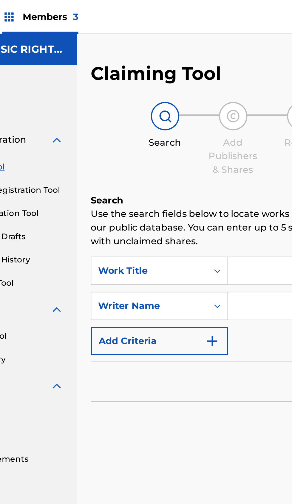
click at [192, 148] on input "Search Form" at bounding box center [228, 142] width 113 height 14
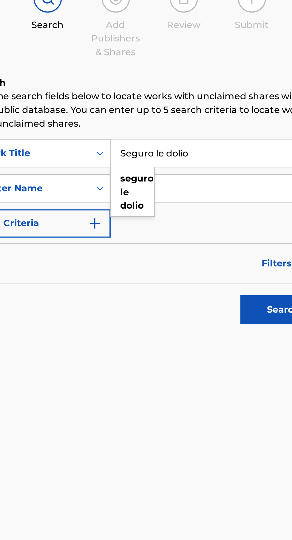
click at [185, 164] on div "seguro le dolio" at bounding box center [183, 163] width 23 height 25
type input "seguro le dolio"
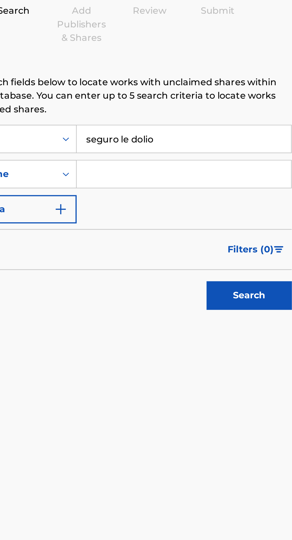
click at [241, 158] on input "Search Form" at bounding box center [228, 161] width 113 height 14
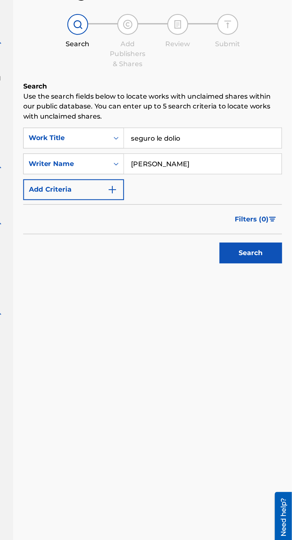
click at [240, 217] on button "Search" at bounding box center [262, 224] width 45 height 15
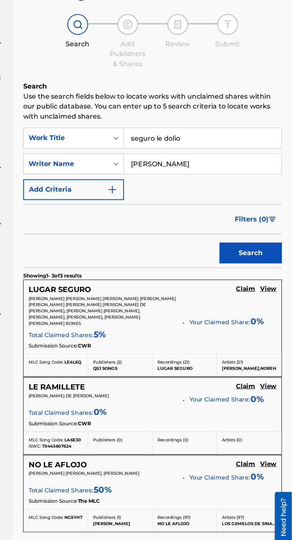
click at [240, 217] on button "Search" at bounding box center [262, 224] width 45 height 15
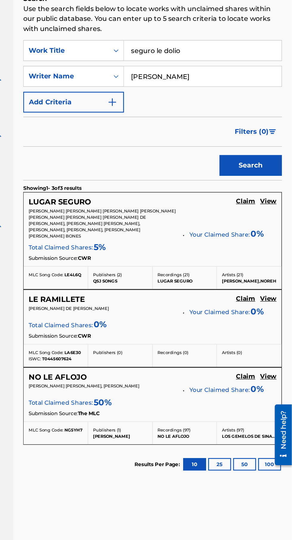
click at [264, 227] on button "Search" at bounding box center [262, 224] width 45 height 15
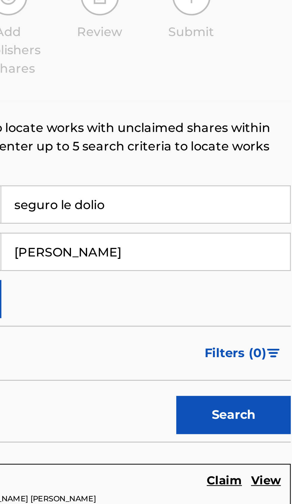
click at [220, 163] on input "[PERSON_NAME]" at bounding box center [228, 161] width 113 height 14
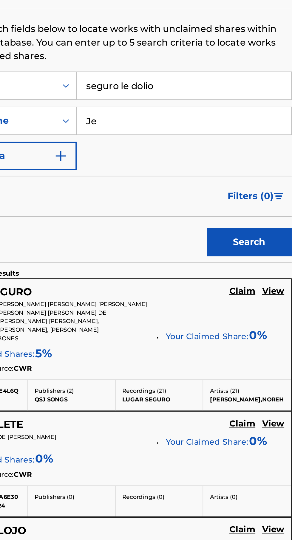
type input "J"
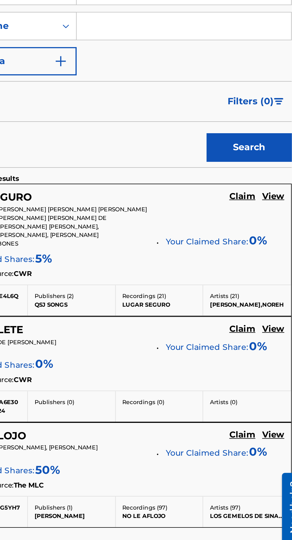
click at [261, 228] on button "Search" at bounding box center [262, 224] width 45 height 15
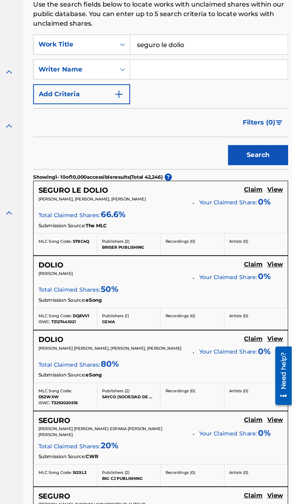
click at [194, 275] on div "Submission Source: The MLC" at bounding box center [194, 278] width 182 height 7
click at [132, 253] on h5 "SEGURO LE DOLIO" at bounding box center [129, 251] width 52 height 7
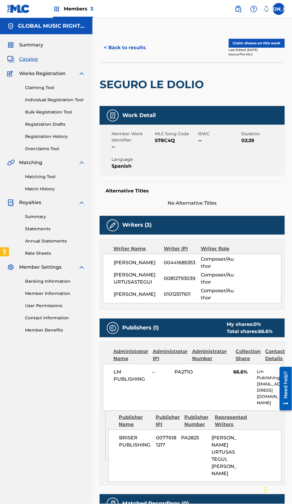
click at [126, 47] on button "< Back to results" at bounding box center [125, 47] width 50 height 15
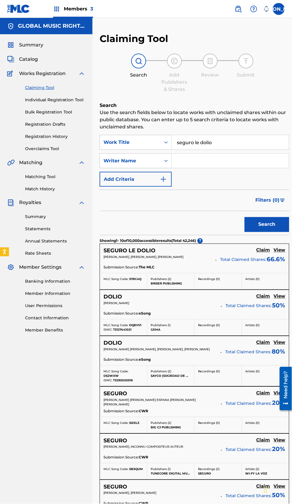
click at [207, 142] on input "seguro le dolio" at bounding box center [230, 142] width 117 height 14
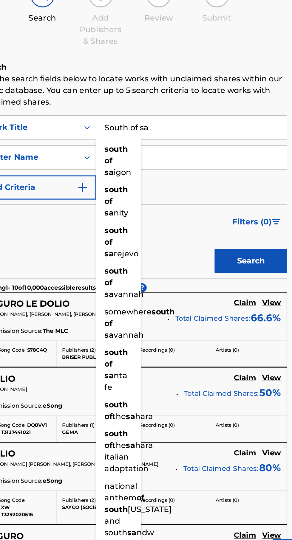
click at [186, 187] on div "south of sa nity" at bounding box center [185, 188] width 27 height 25
type input "south of sanity"
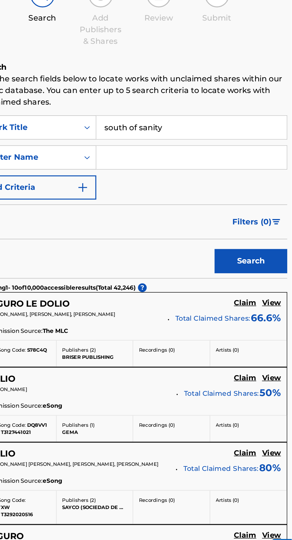
click at [232, 162] on input "Search Form" at bounding box center [230, 161] width 117 height 14
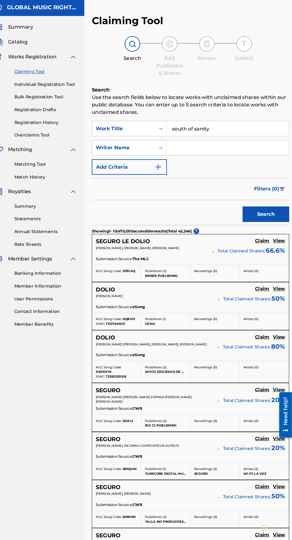
click at [281, 228] on button "Search" at bounding box center [266, 224] width 45 height 15
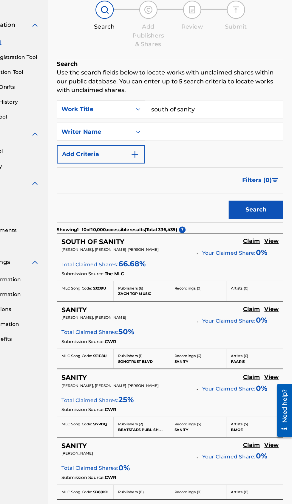
click at [222, 282] on div "SOUTH OF SANITY Claim View [PERSON_NAME], [PERSON_NAME] [PERSON_NAME] TOP Your …" at bounding box center [192, 263] width 185 height 39
click at [145, 263] on div "[PERSON_NAME], [PERSON_NAME] [PERSON_NAME]" at bounding box center [156, 259] width 106 height 8
click at [136, 251] on h5 "SOUTH OF SANITY" at bounding box center [128, 251] width 51 height 7
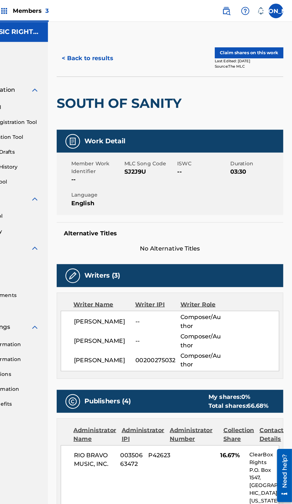
click at [256, 201] on span "No Alternative Titles" at bounding box center [192, 203] width 185 height 7
click at [275, 45] on button "Claim shares on this work" at bounding box center [257, 43] width 56 height 9
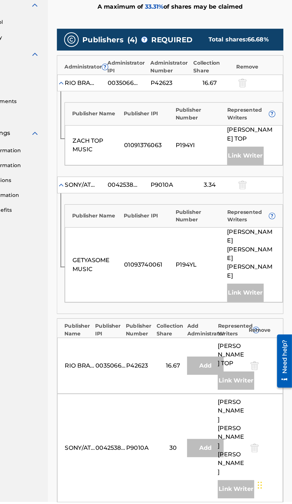
scroll to position [70, 0]
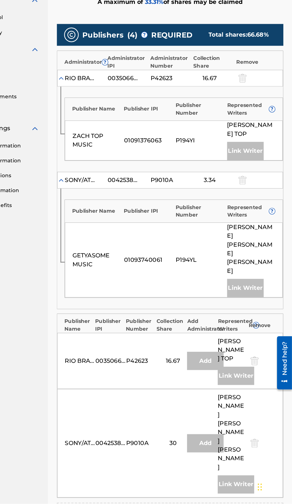
click at [202, 451] on div "30" at bounding box center [194, 454] width 27 height 7
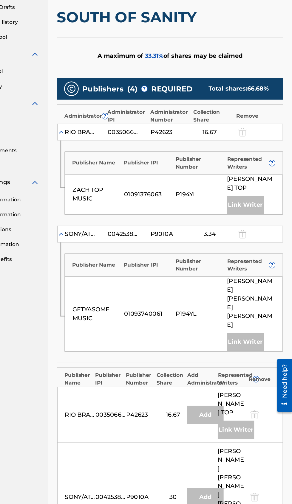
scroll to position [44, 0]
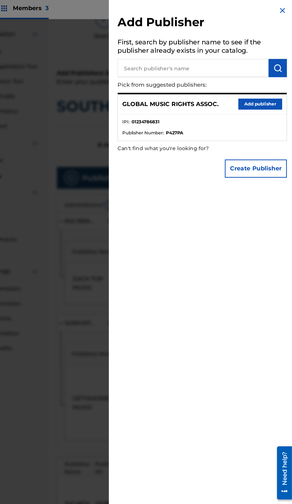
click at [265, 92] on button "Add publisher" at bounding box center [266, 87] width 36 height 9
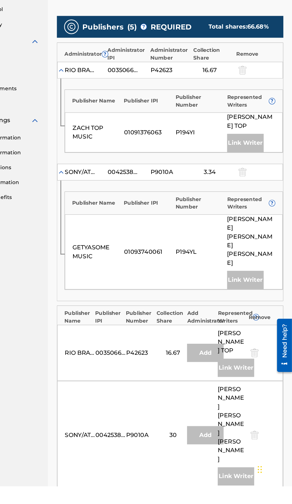
scroll to position [85, 0]
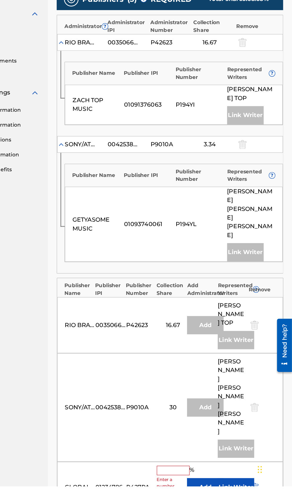
click at [196, 488] on input "text" at bounding box center [194, 492] width 27 height 8
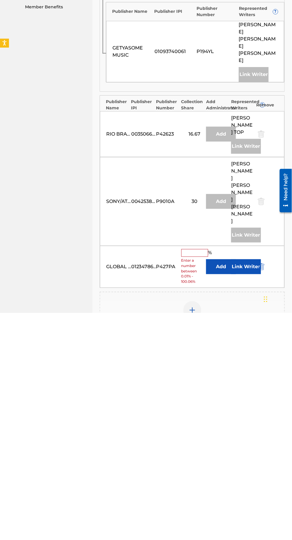
scroll to position [97, 0]
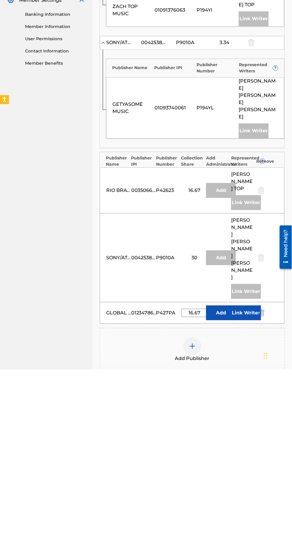
click at [82, 385] on nav "GLOBAL MUSIC RIGHTS ASSOC. Summary Catalog Works Registration Claiming Tool Ind…" at bounding box center [46, 265] width 92 height 689
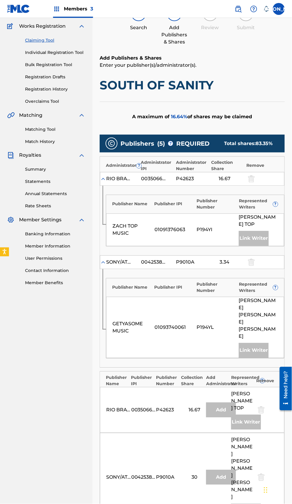
scroll to position [65, 0]
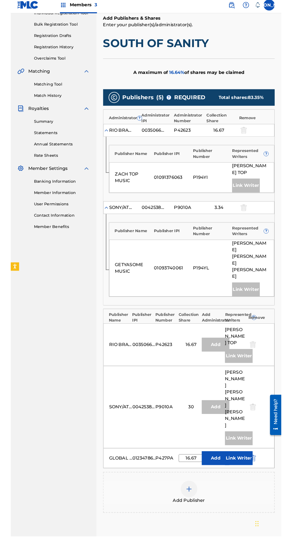
scroll to position [82, 0]
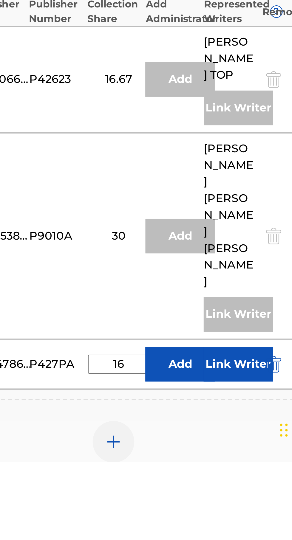
type input "1"
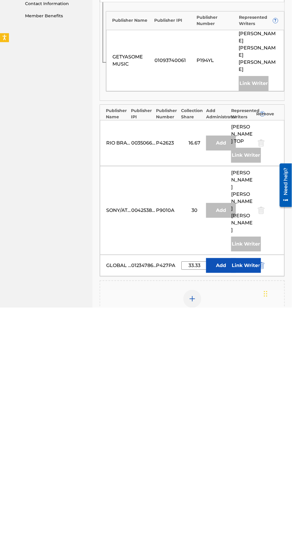
click at [27, 450] on nav "GLOBAL MUSIC RIGHTS ASSOC. Summary Catalog Works Registration Claiming Tool Ind…" at bounding box center [46, 280] width 92 height 689
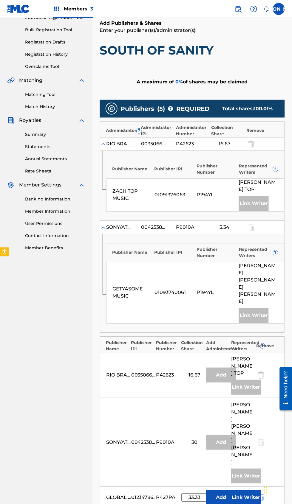
click at [222, 491] on button "Add" at bounding box center [221, 498] width 30 height 15
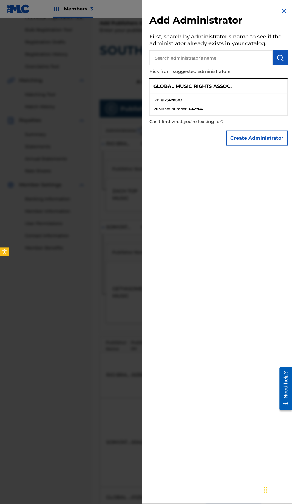
click at [278, 23] on h2 "Add Administrator" at bounding box center [218, 21] width 138 height 14
click at [282, 11] on img at bounding box center [284, 10] width 7 height 7
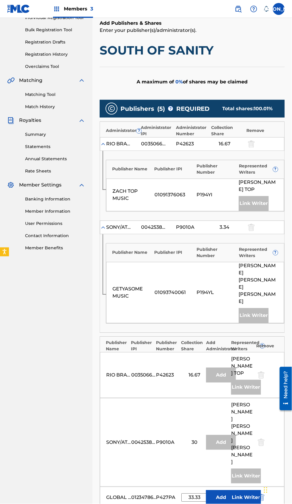
click at [198, 494] on input "33.33" at bounding box center [194, 498] width 27 height 8
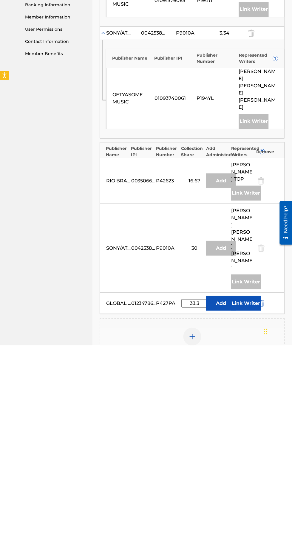
click at [202, 504] on div "Add Publisher" at bounding box center [192, 535] width 185 height 44
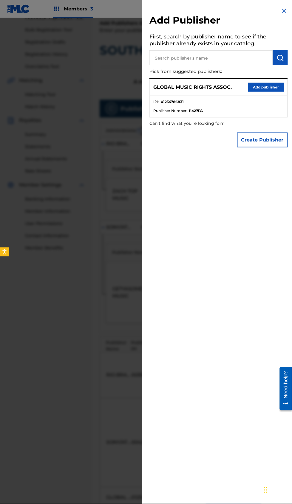
click at [106, 393] on div at bounding box center [146, 270] width 292 height 504
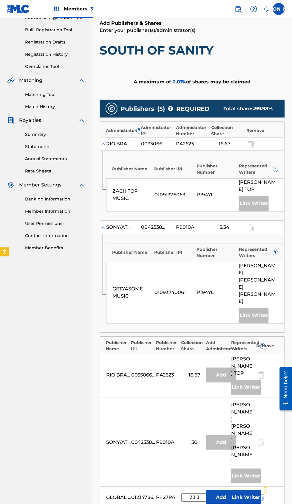
click at [206, 491] on button "Add" at bounding box center [221, 498] width 30 height 15
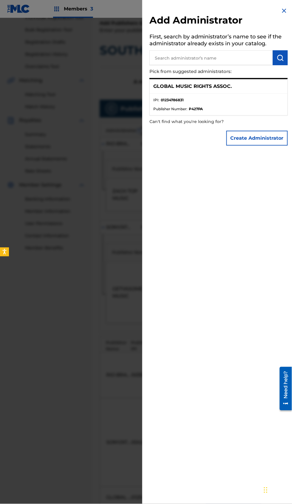
click at [103, 404] on div at bounding box center [146, 270] width 292 height 504
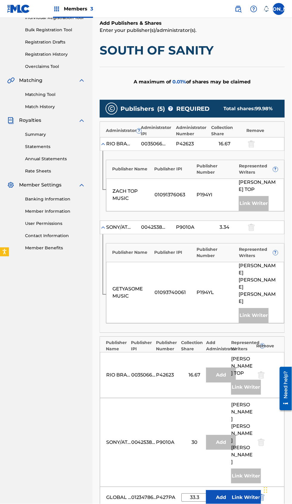
click at [199, 494] on input "33.3" at bounding box center [194, 498] width 27 height 8
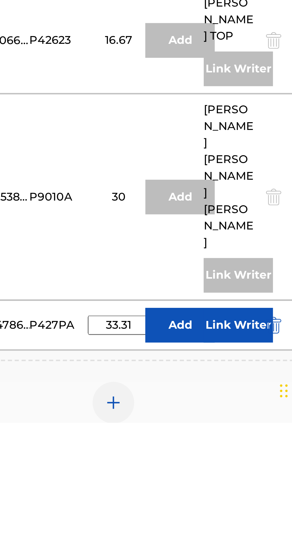
type input "33.31"
click at [246, 504] on div "Add Publisher" at bounding box center [192, 535] width 184 height 25
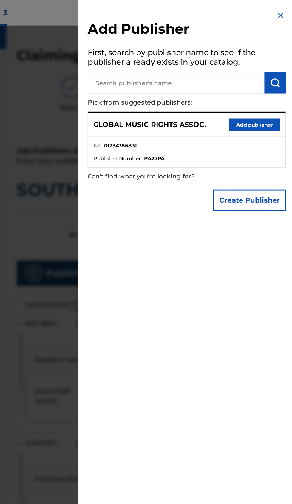
scroll to position [0, 0]
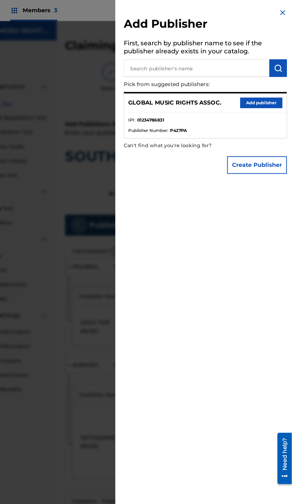
click at [286, 12] on img at bounding box center [284, 10] width 7 height 7
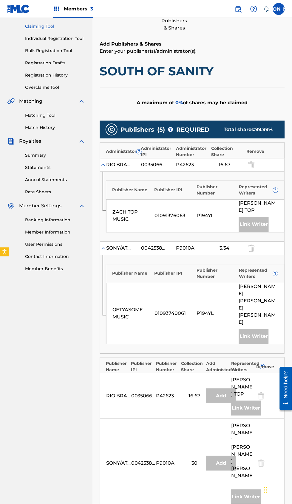
scroll to position [65, 0]
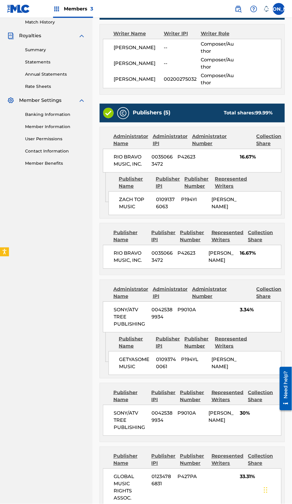
scroll to position [163, 0]
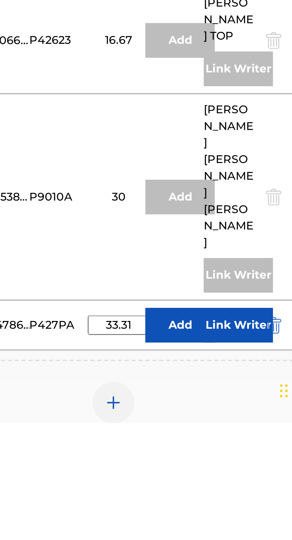
scroll to position [82, 0]
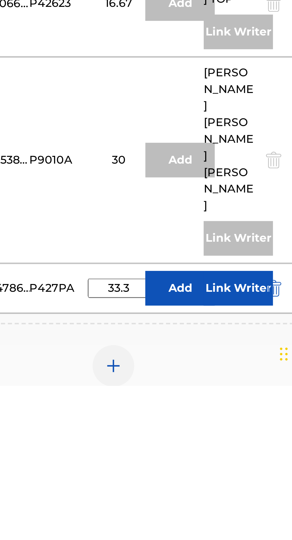
type input "33.33"
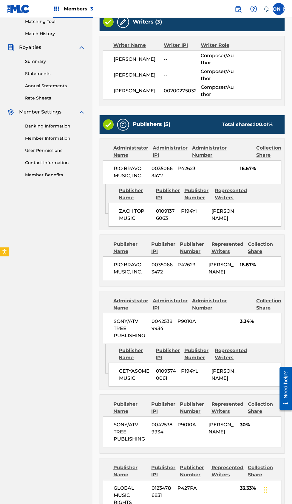
scroll to position [167, 0]
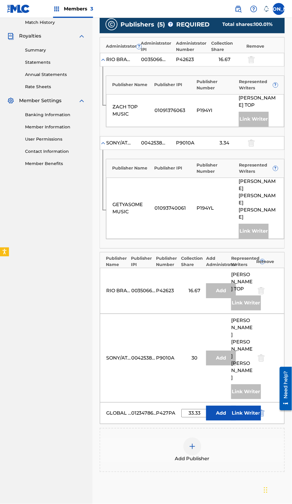
scroll to position [65, 0]
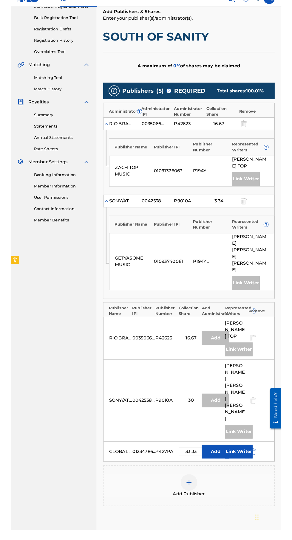
scroll to position [82, 0]
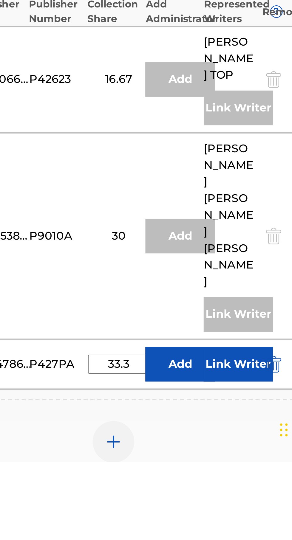
type input "33"
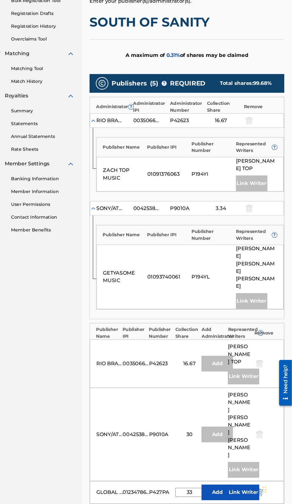
click at [265, 484] on div "Chat Widget" at bounding box center [277, 490] width 30 height 29
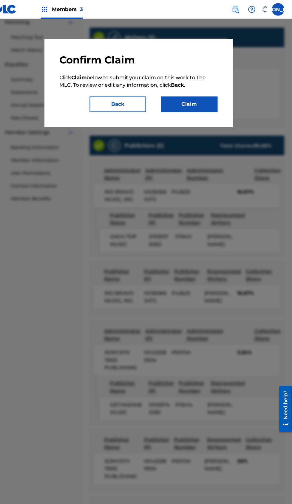
click at [214, 107] on button "Claim" at bounding box center [195, 99] width 54 height 15
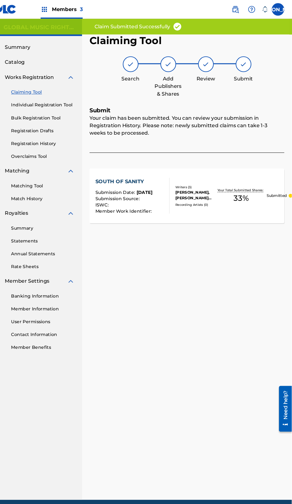
scroll to position [0, 0]
click at [176, 299] on div "Claiming Tool Search Add Publishers & Shares Review Submit Submit Your claim ha…" at bounding box center [191, 254] width 199 height 443
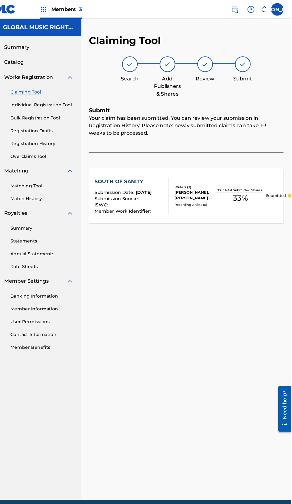
click at [46, 88] on link "Claiming Tool" at bounding box center [55, 88] width 60 height 6
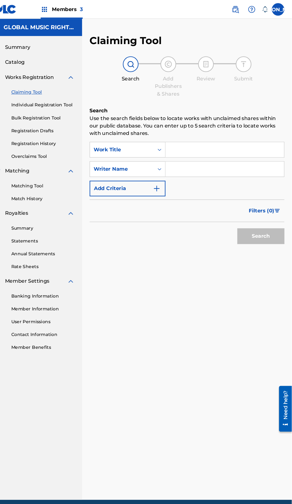
click at [194, 406] on div "Claiming Tool Search Add Publishers & Shares Review Submit Search Use the searc…" at bounding box center [191, 254] width 199 height 443
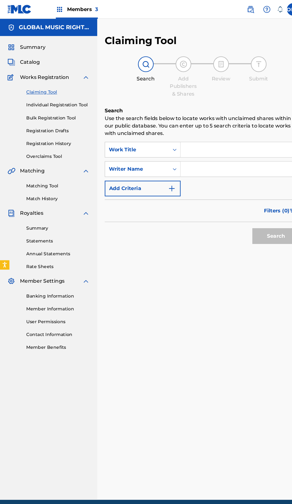
click at [88, 16] on div "Members 3" at bounding box center [73, 9] width 40 height 18
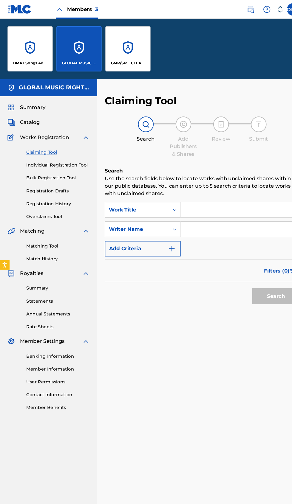
click at [133, 60] on p "GMR/SME CLEARING HOUSE LLC" at bounding box center [122, 59] width 32 height 5
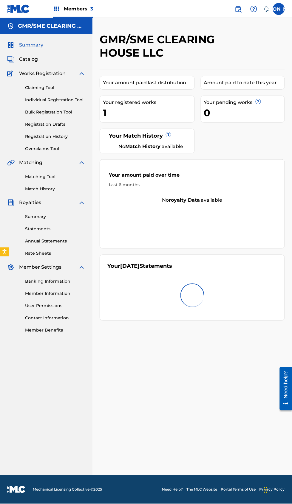
scroll to position [10, 0]
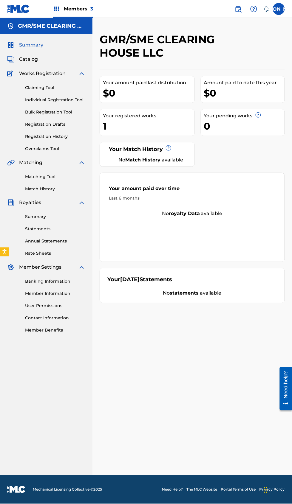
click at [163, 416] on div "GMR/SME CLEARING HOUSE LLC Your amount paid last distribution $0 Amount paid to…" at bounding box center [191, 254] width 199 height 443
click at [74, 134] on link "Registration History" at bounding box center [55, 137] width 60 height 6
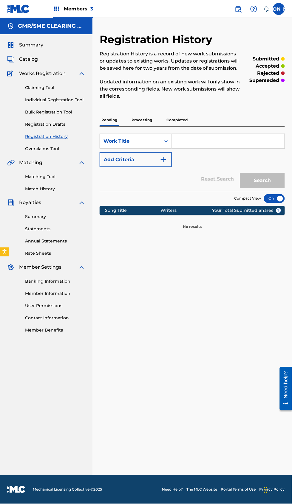
click at [151, 122] on p "Processing" at bounding box center [142, 120] width 24 height 13
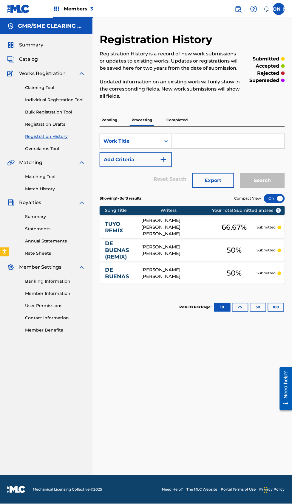
scroll to position [78, 0]
click at [194, 364] on div "Registration History Registration History is a record of new work submissions o…" at bounding box center [191, 254] width 199 height 443
click at [185, 114] on p "Completed" at bounding box center [177, 120] width 25 height 13
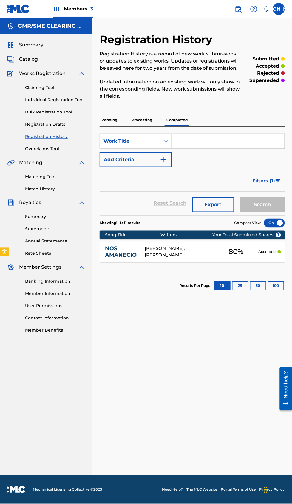
click at [168, 409] on div "Registration History Registration History is a record of new work submissions o…" at bounding box center [191, 254] width 199 height 443
click at [57, 190] on link "Match History" at bounding box center [55, 189] width 60 height 6
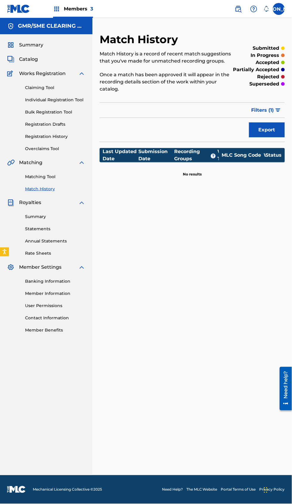
click at [22, 16] on link at bounding box center [18, 9] width 23 height 18
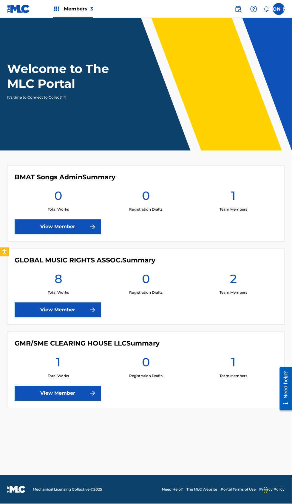
scroll to position [78, 0]
click at [83, 405] on main "Welcome to The MLC Portal It's time to Connect to Collect™! BMAT Songs Admin Su…" at bounding box center [146, 247] width 292 height 458
click at [278, 11] on label at bounding box center [279, 9] width 12 height 12
click at [279, 9] on input "JA [PERSON_NAME] [PERSON_NAME][EMAIL_ADDRESS][DOMAIN_NAME] Notification Prefere…" at bounding box center [279, 9] width 0 height 0
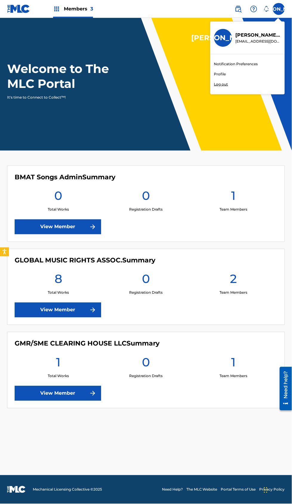
scroll to position [42, 0]
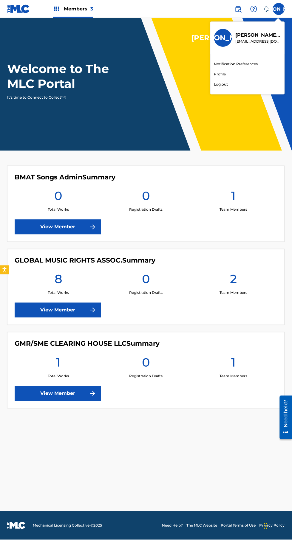
click at [170, 66] on header "Welcome to The MLC Portal It's time to Connect to Collect™!" at bounding box center [146, 84] width 292 height 133
